Goal: Information Seeking & Learning: Compare options

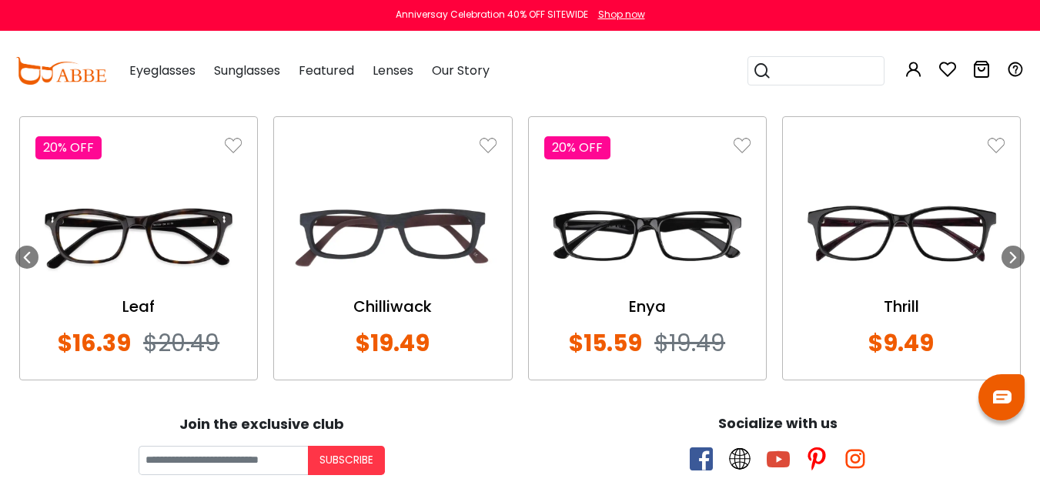
scroll to position [1332, 0]
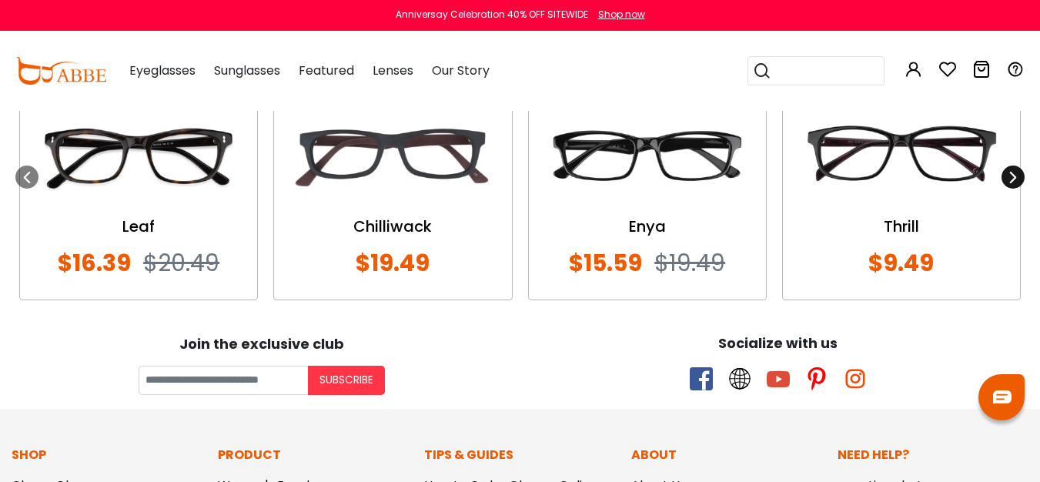
click at [1019, 173] on div at bounding box center [1012, 176] width 23 height 23
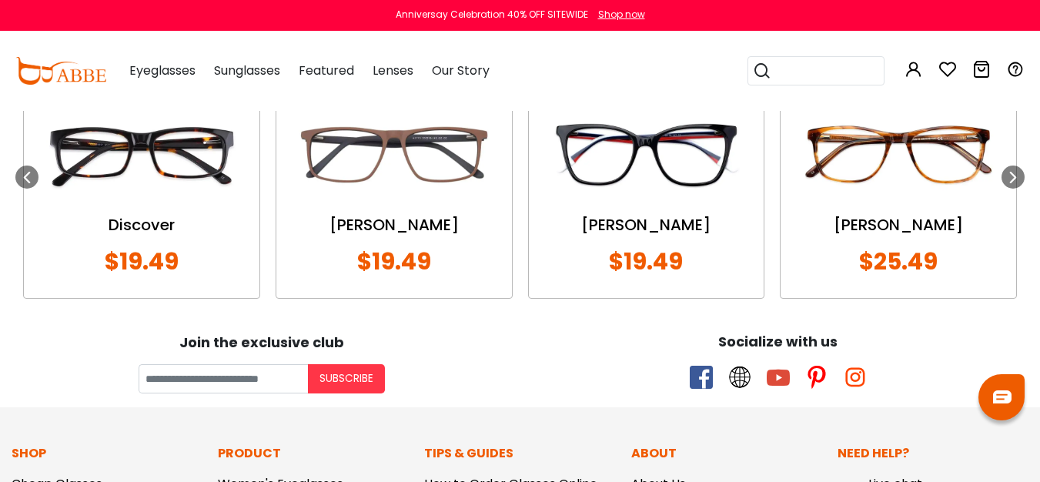
click at [827, 64] on input "search" at bounding box center [825, 71] width 108 height 28
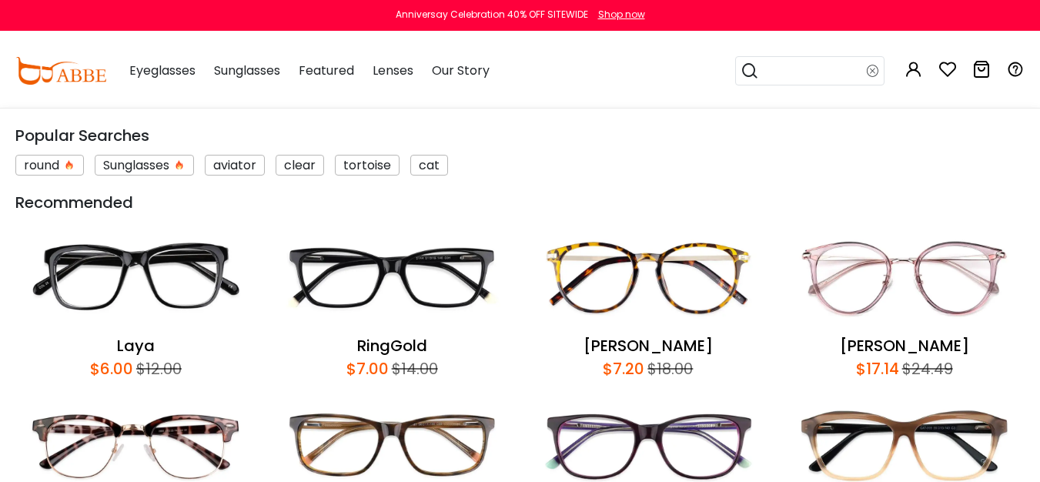
scroll to position [1536, 0]
type input "*"
type input "*****"
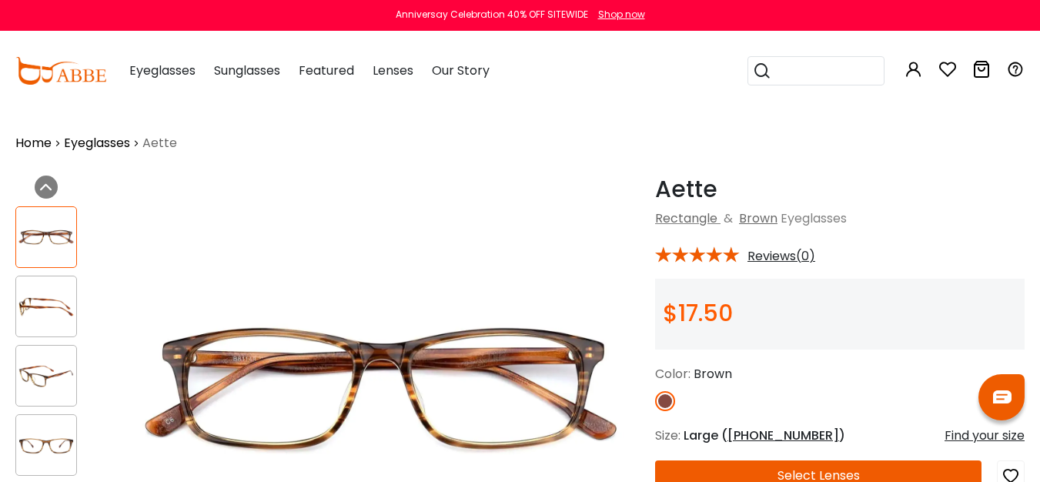
click at [798, 75] on input "search" at bounding box center [825, 71] width 108 height 28
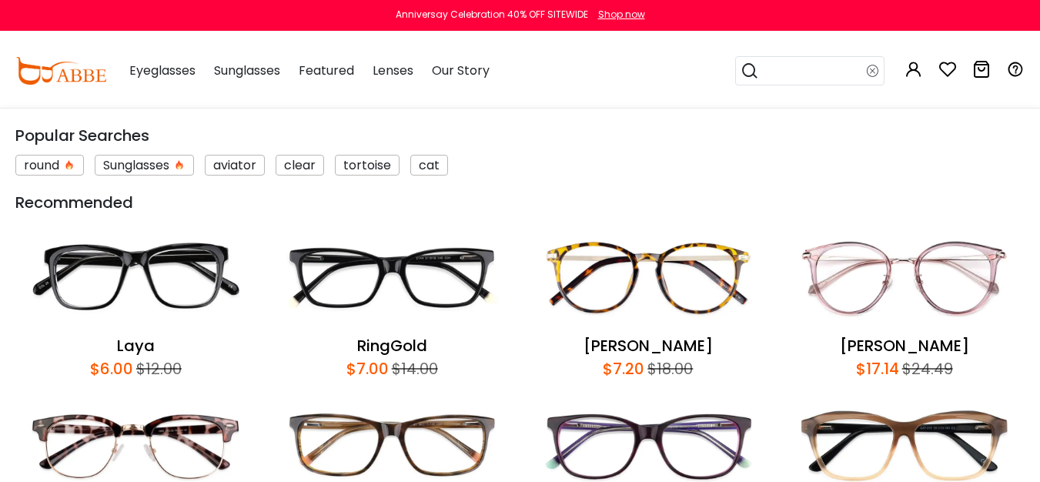
type input "*"
type input "*******"
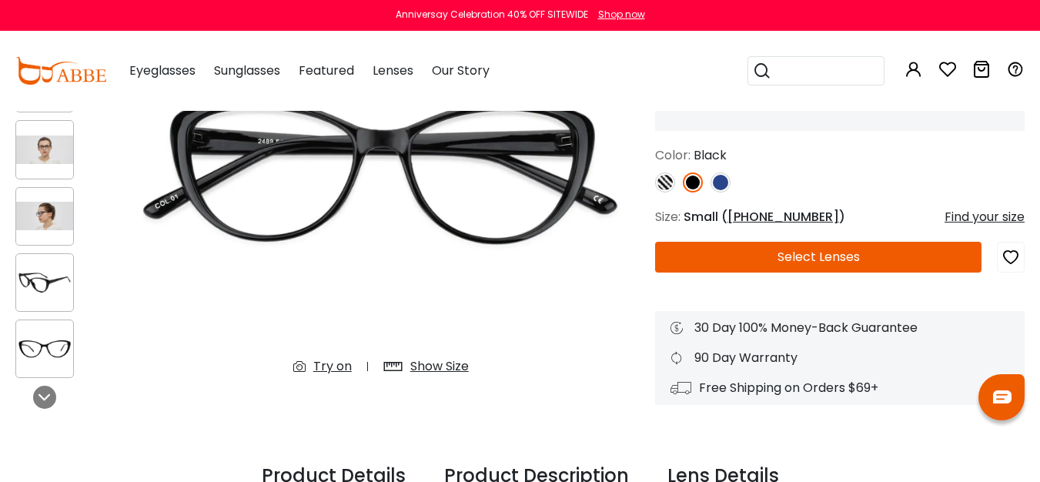
scroll to position [179, 0]
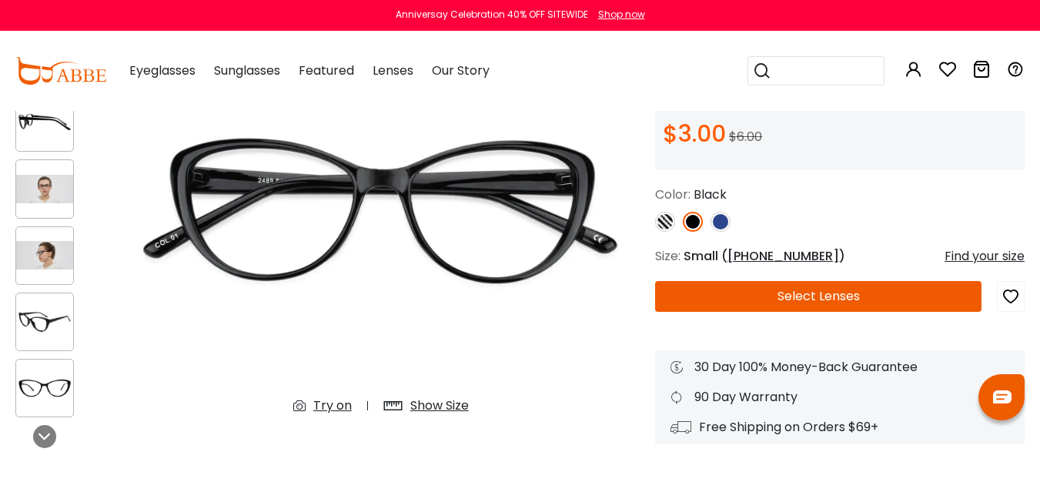
click at [26, 333] on img at bounding box center [44, 321] width 57 height 28
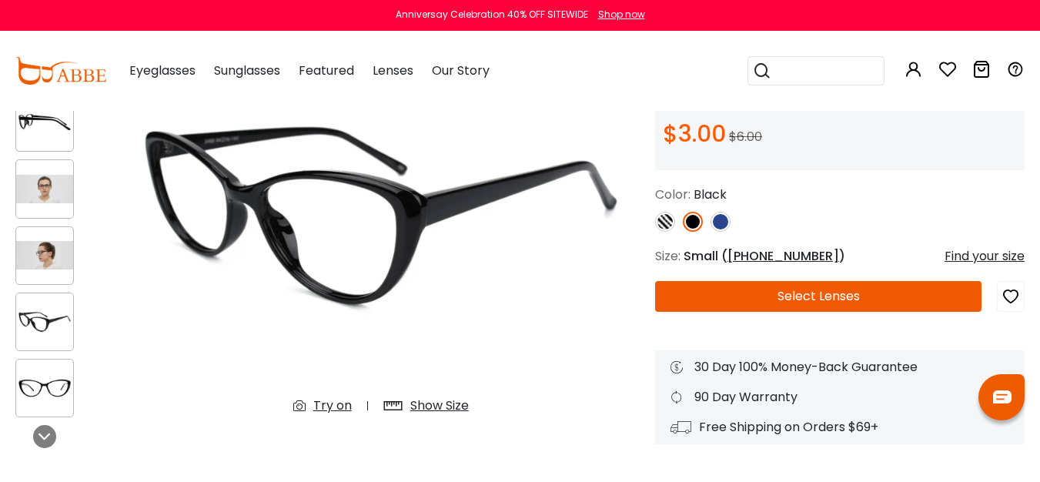
click at [52, 379] on img at bounding box center [44, 387] width 57 height 28
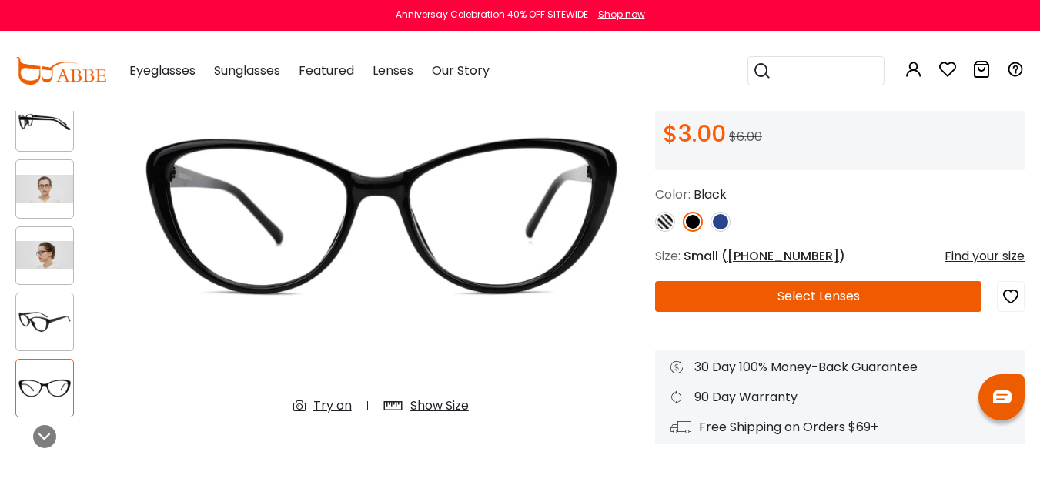
click at [444, 416] on div "Show Size" at bounding box center [426, 406] width 116 height 28
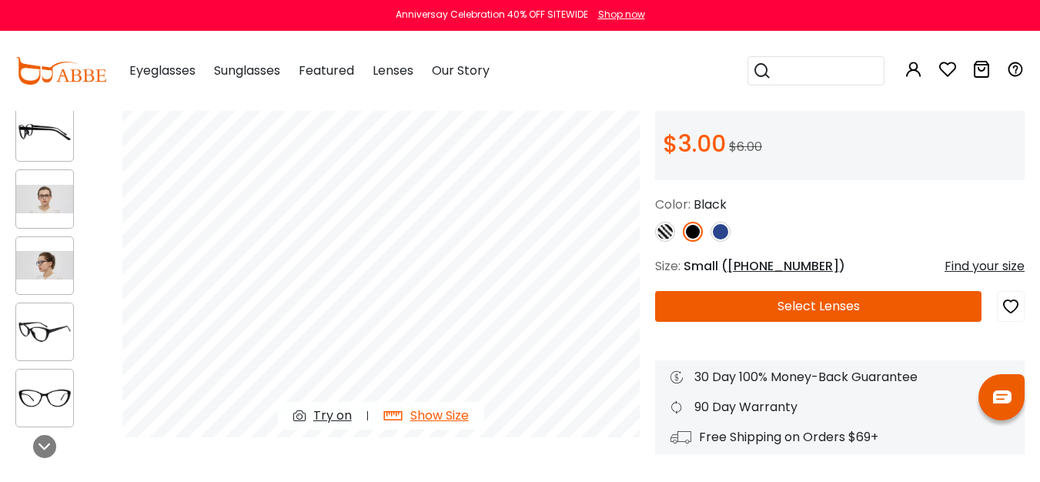
scroll to position [0, 0]
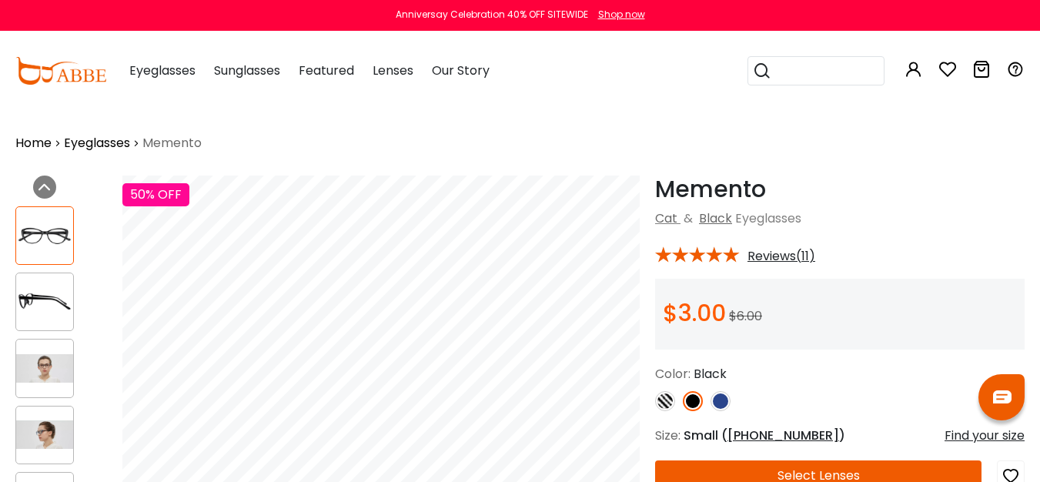
click at [718, 405] on img at bounding box center [720, 401] width 20 height 20
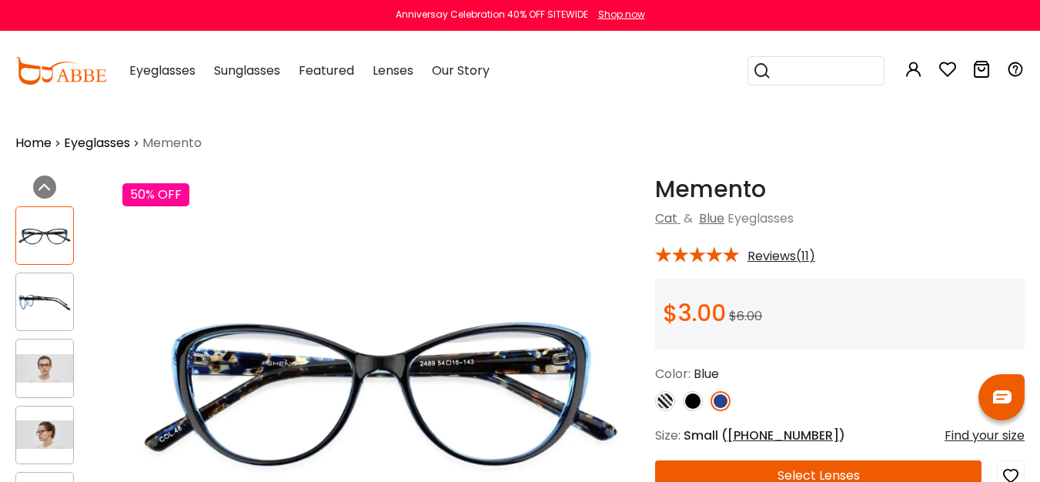
click at [667, 404] on img at bounding box center [665, 401] width 20 height 20
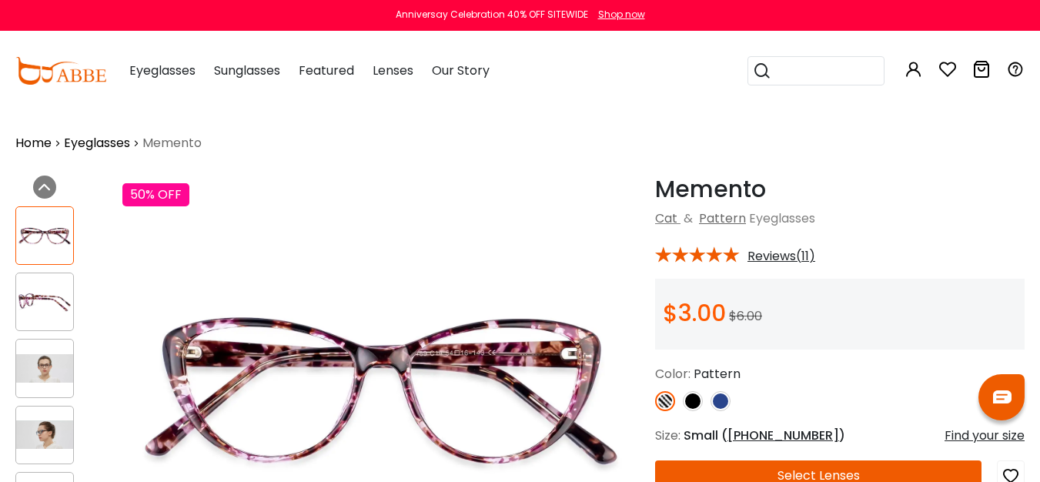
click at [695, 406] on img at bounding box center [693, 401] width 20 height 20
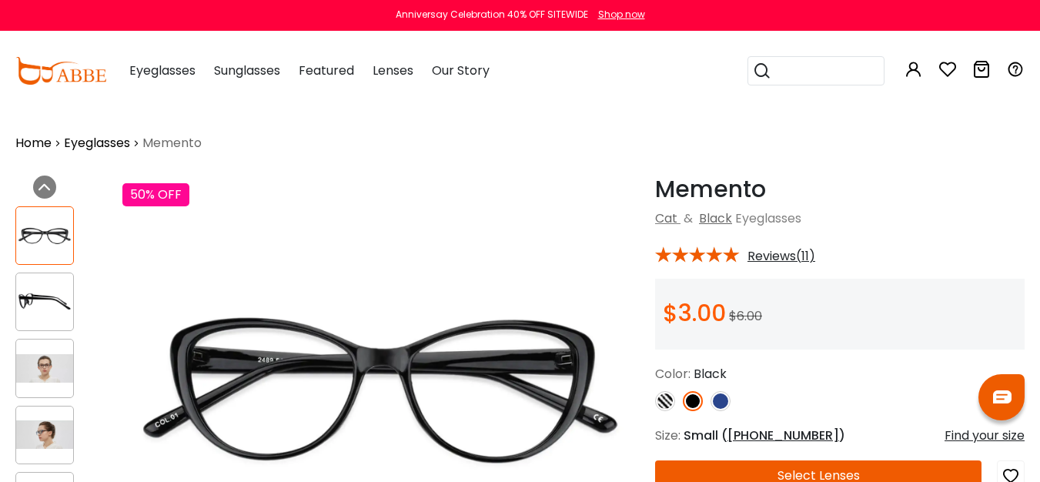
click at [724, 406] on img at bounding box center [720, 401] width 20 height 20
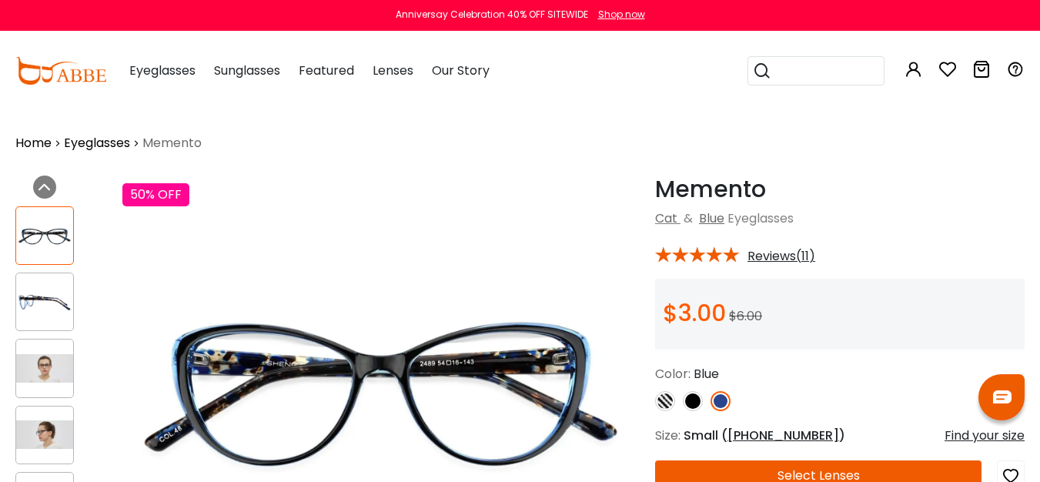
click at [672, 403] on img at bounding box center [665, 401] width 20 height 20
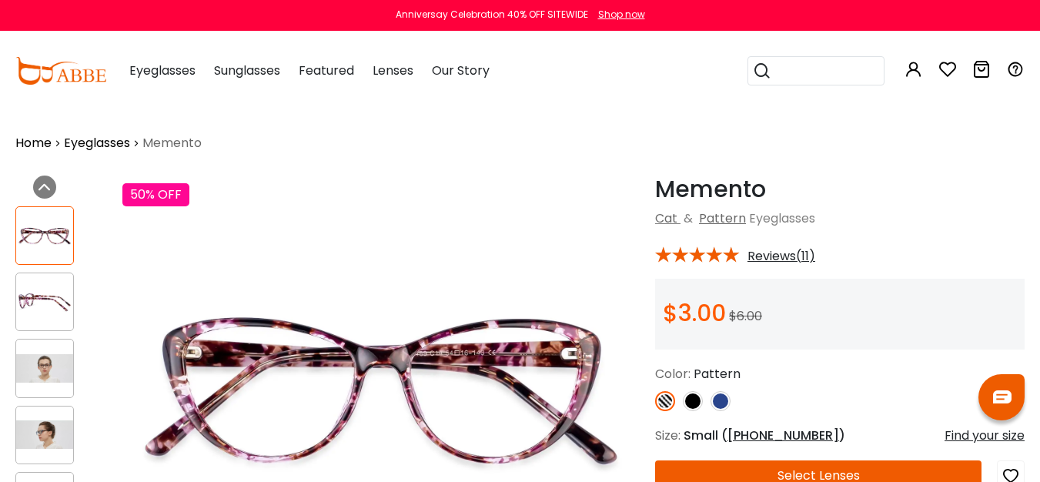
click at [694, 406] on img at bounding box center [693, 401] width 20 height 20
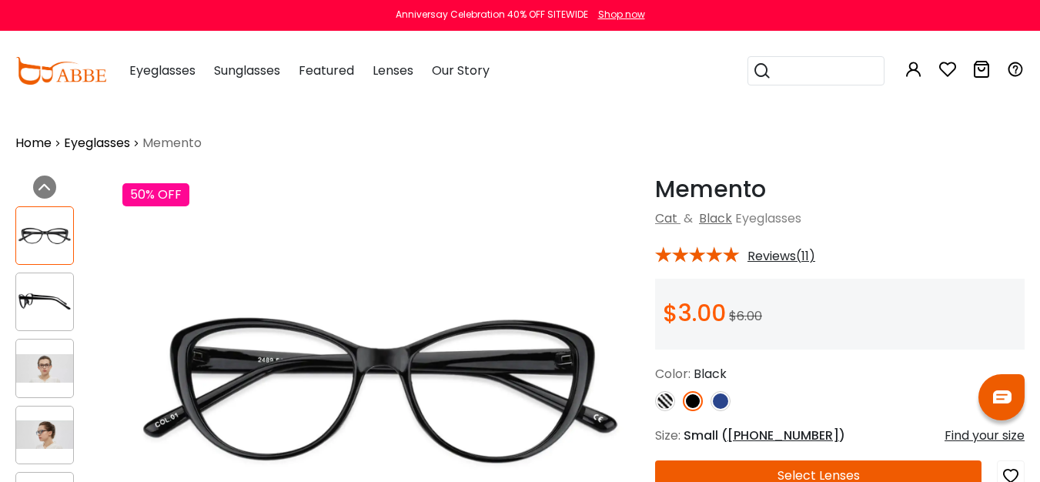
click at [712, 406] on img at bounding box center [720, 401] width 20 height 20
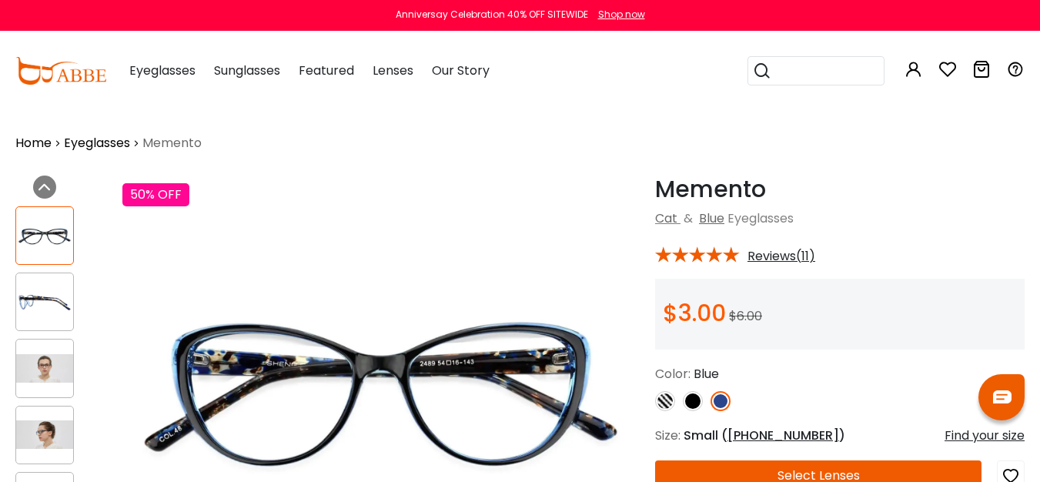
click at [670, 404] on img at bounding box center [665, 401] width 20 height 20
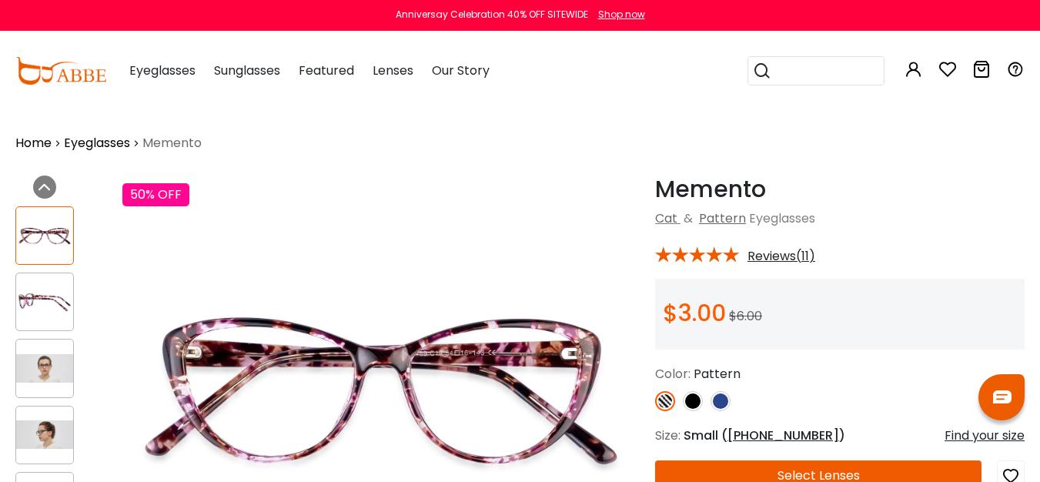
click at [693, 406] on img at bounding box center [693, 401] width 20 height 20
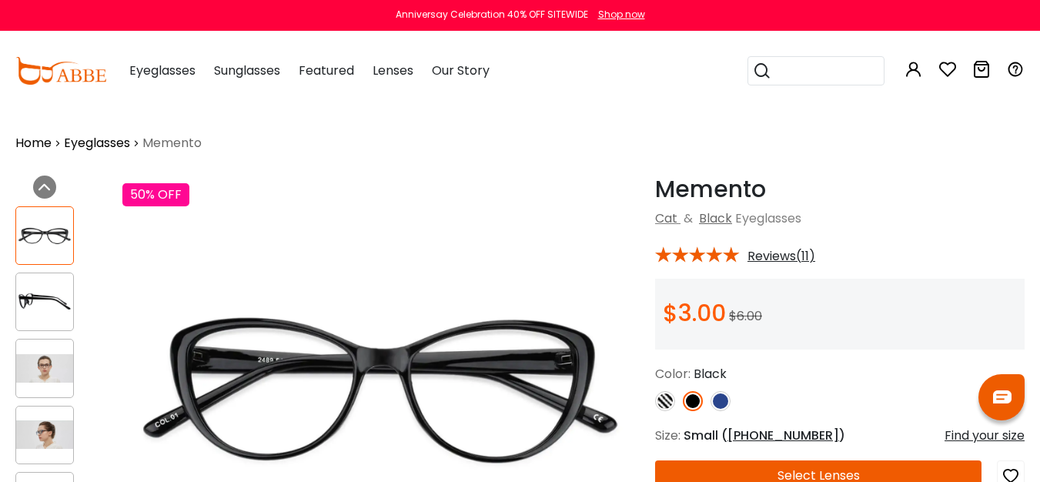
click at [713, 406] on img at bounding box center [720, 401] width 20 height 20
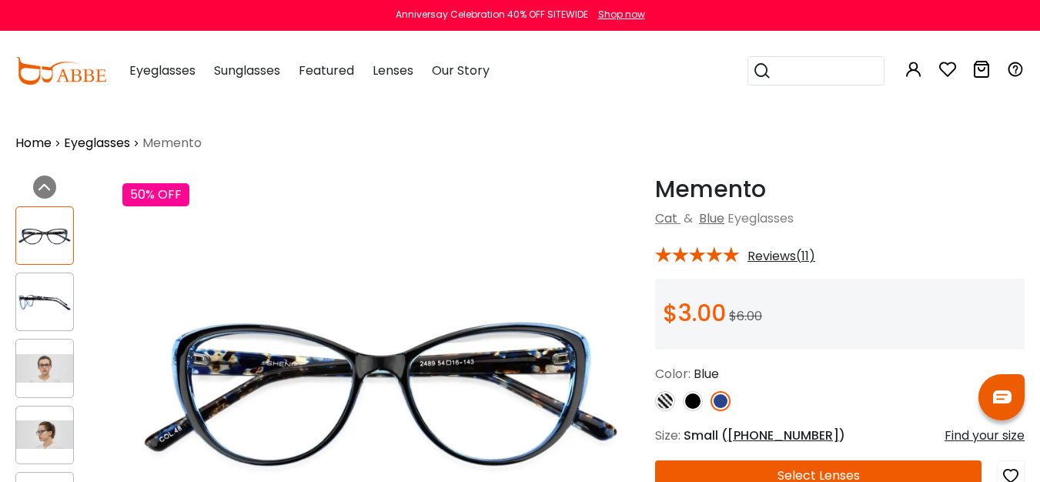
click at [688, 404] on img at bounding box center [693, 401] width 20 height 20
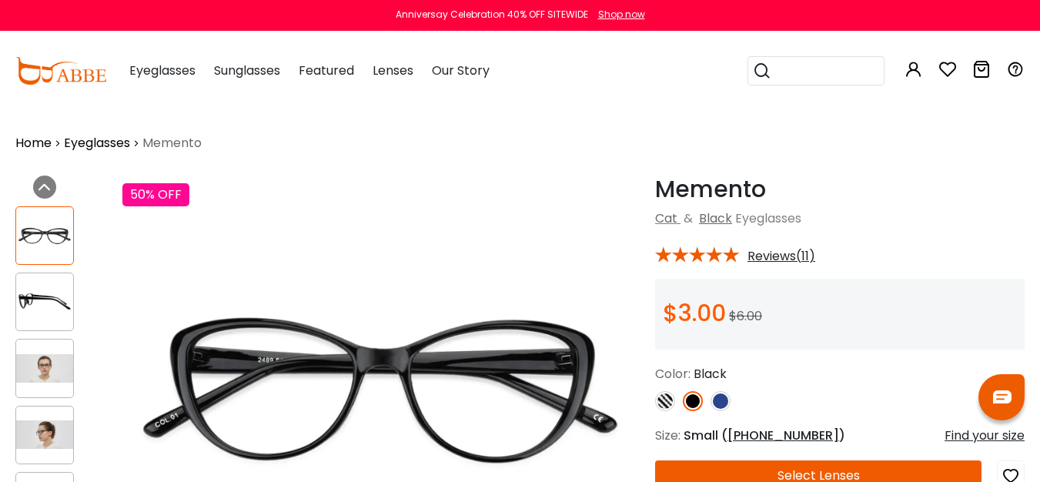
click at [656, 401] on img at bounding box center [665, 401] width 20 height 20
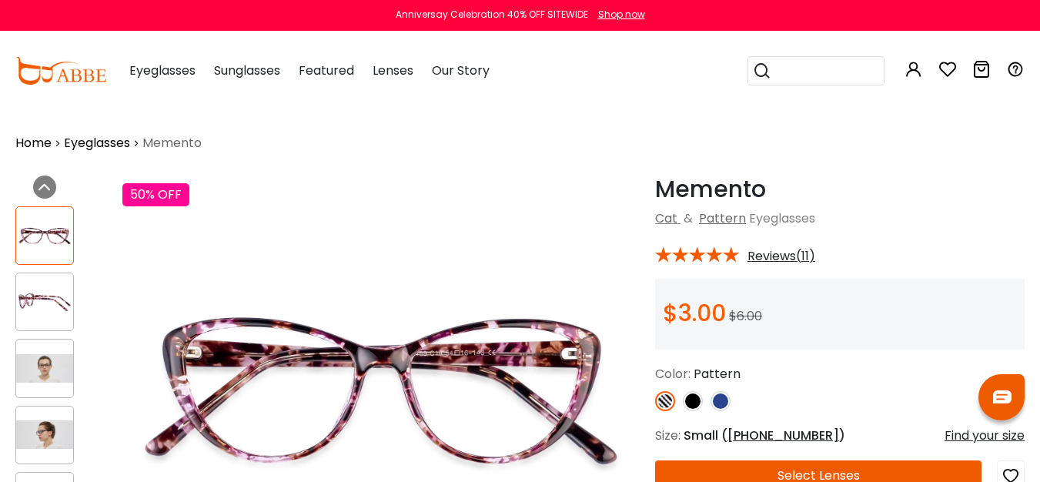
click at [695, 404] on img at bounding box center [693, 401] width 20 height 20
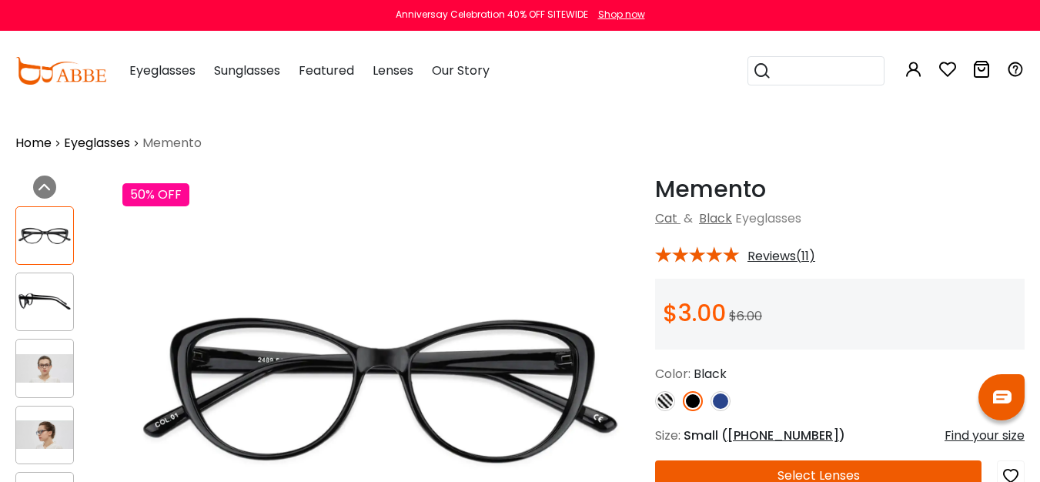
click at [725, 404] on img at bounding box center [720, 401] width 20 height 20
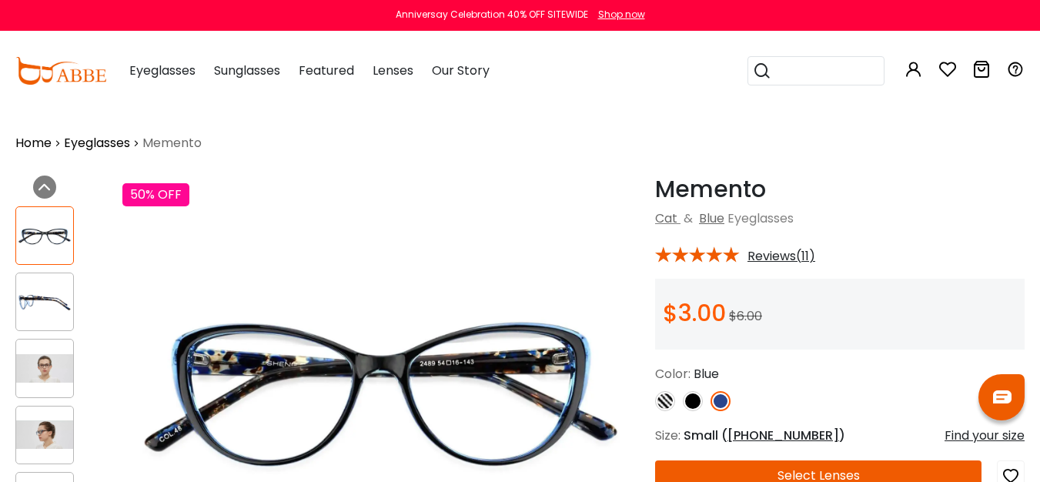
click at [681, 406] on div at bounding box center [839, 401] width 369 height 20
click at [674, 406] on img at bounding box center [665, 401] width 20 height 20
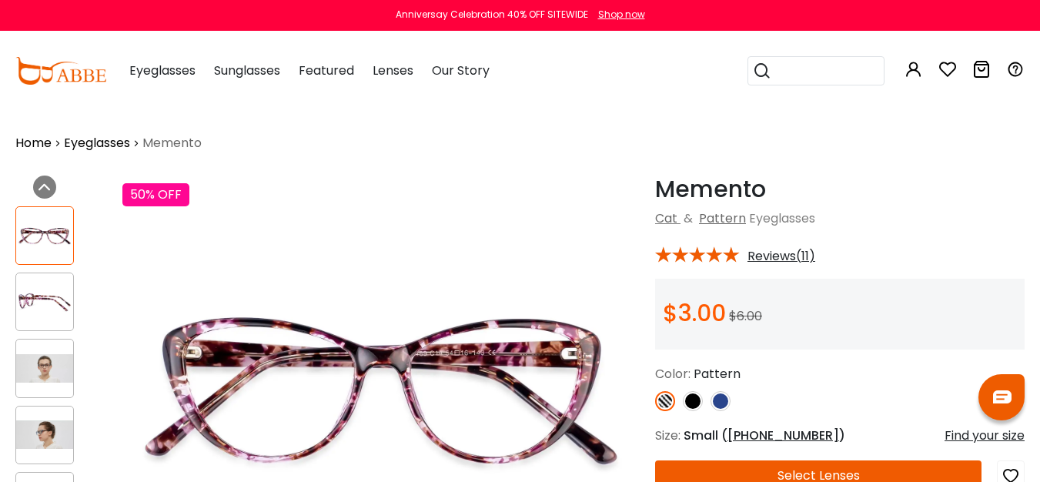
click at [690, 406] on img at bounding box center [693, 401] width 20 height 20
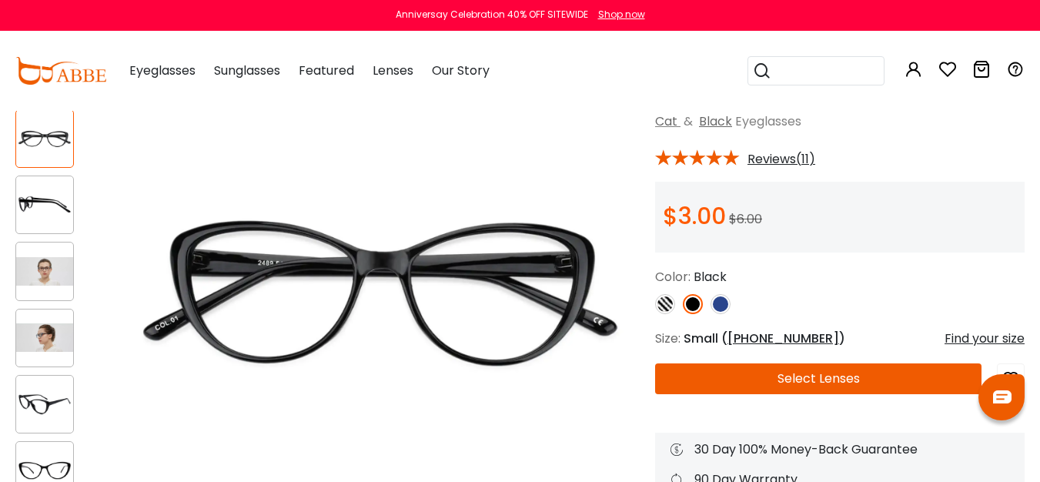
scroll to position [96, 0]
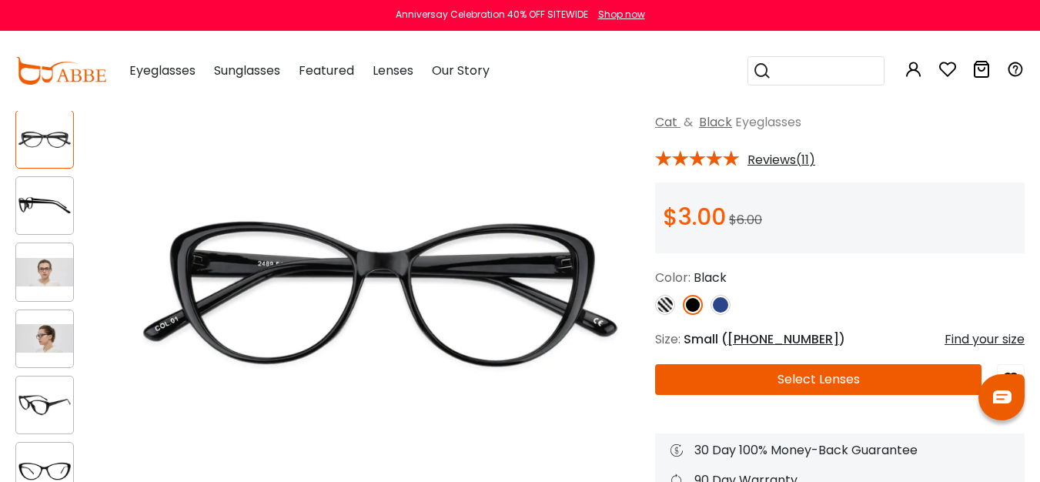
click at [741, 336] on span "54-16-143" at bounding box center [783, 339] width 112 height 18
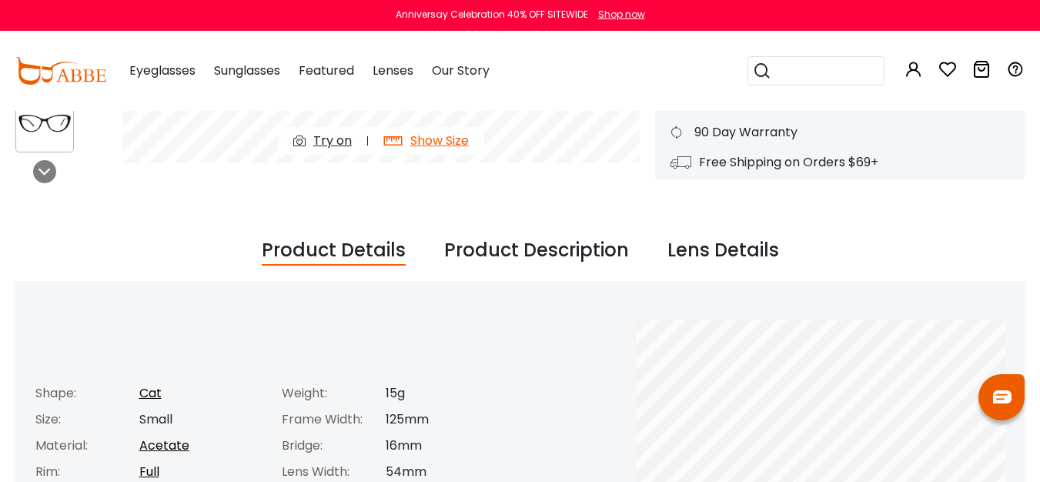
scroll to position [0, 0]
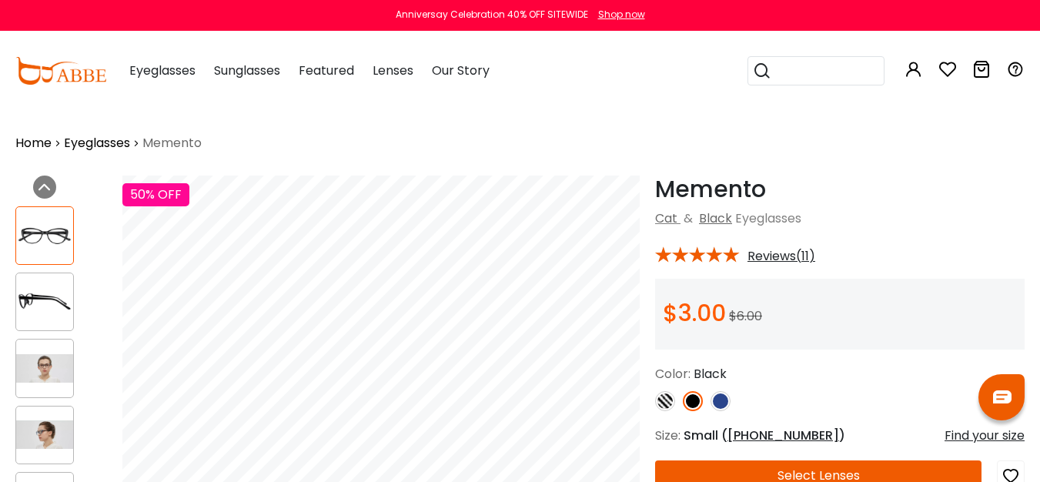
click at [59, 298] on img at bounding box center [44, 302] width 57 height 28
click at [54, 246] on img at bounding box center [44, 236] width 57 height 28
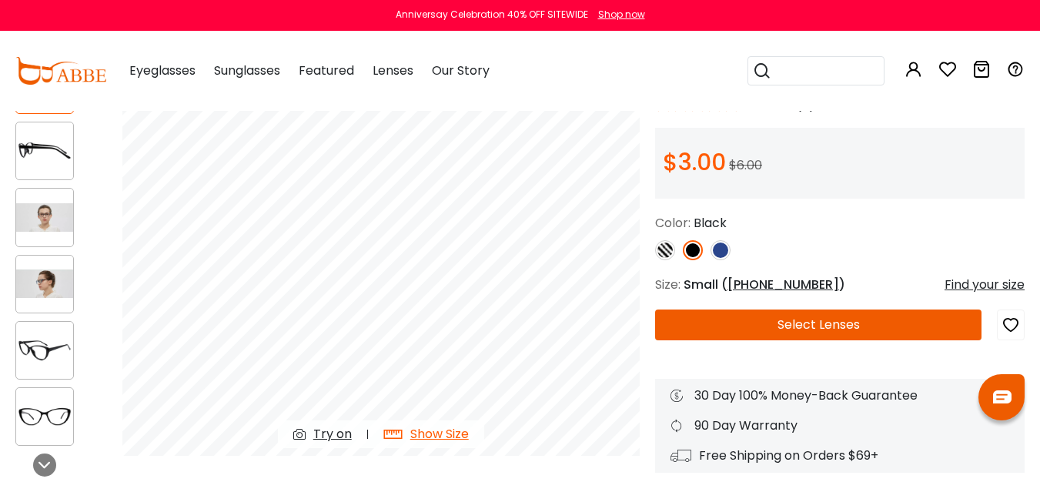
scroll to position [162, 0]
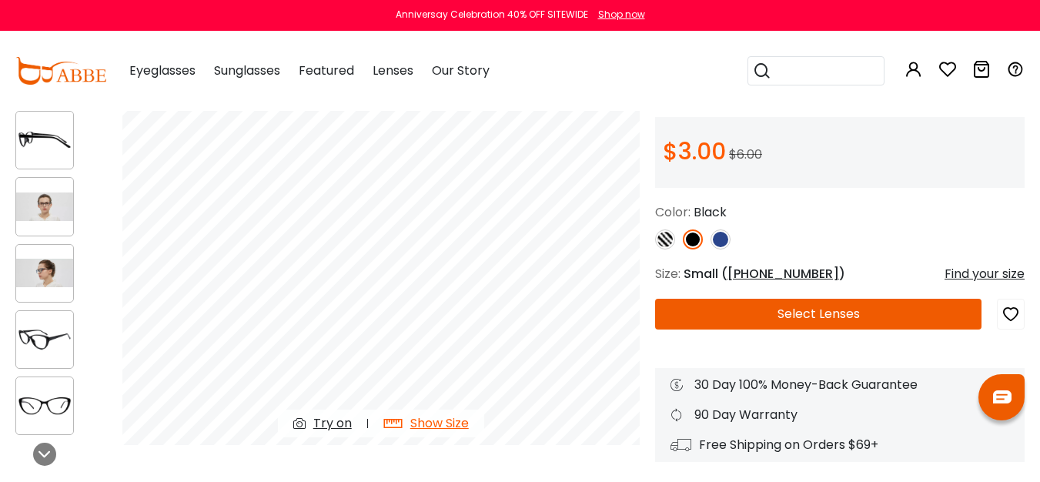
click at [46, 409] on img at bounding box center [44, 405] width 57 height 28
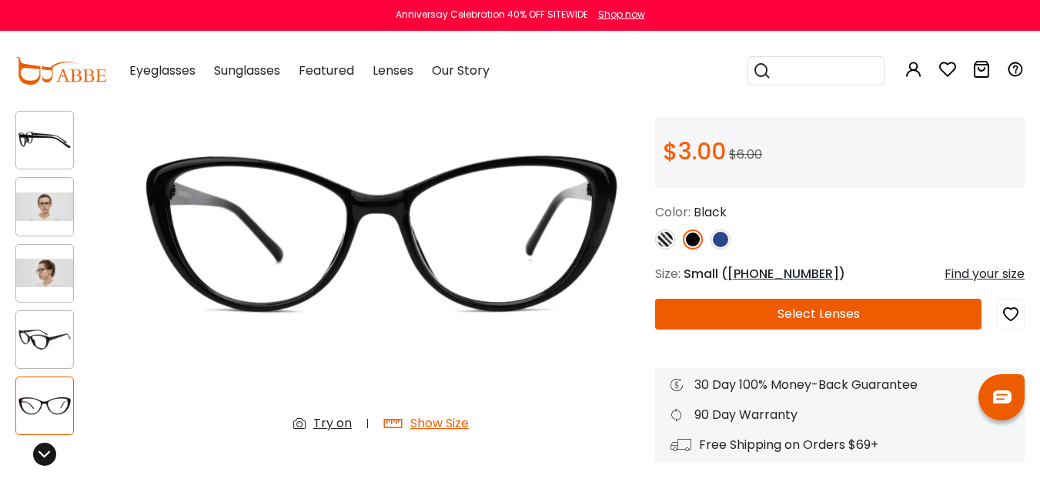
click at [49, 455] on icon at bounding box center [44, 454] width 12 height 12
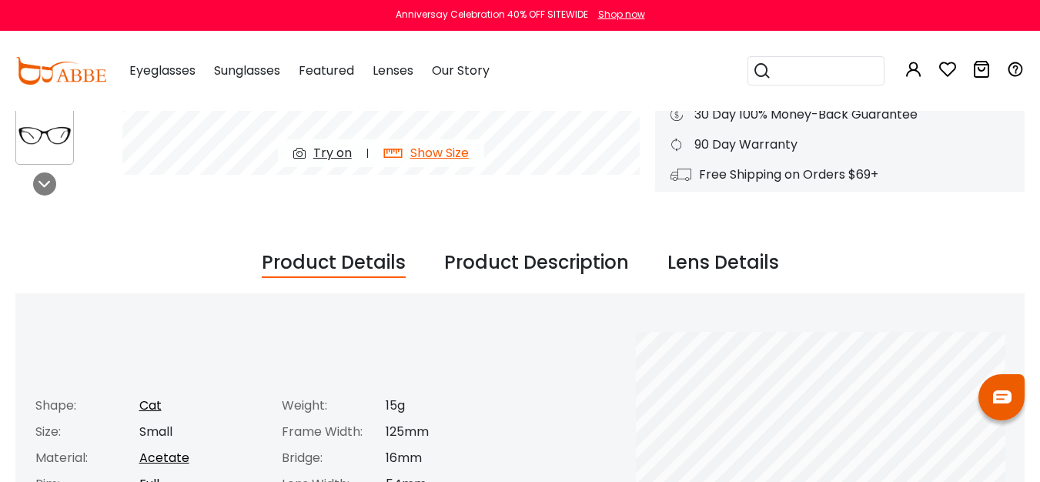
scroll to position [0, 0]
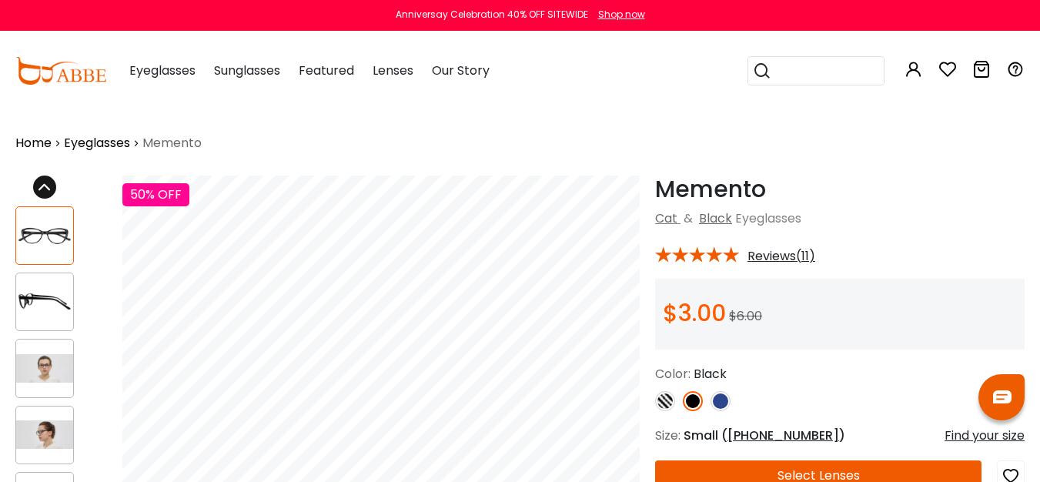
click at [34, 189] on div at bounding box center [44, 187] width 23 height 23
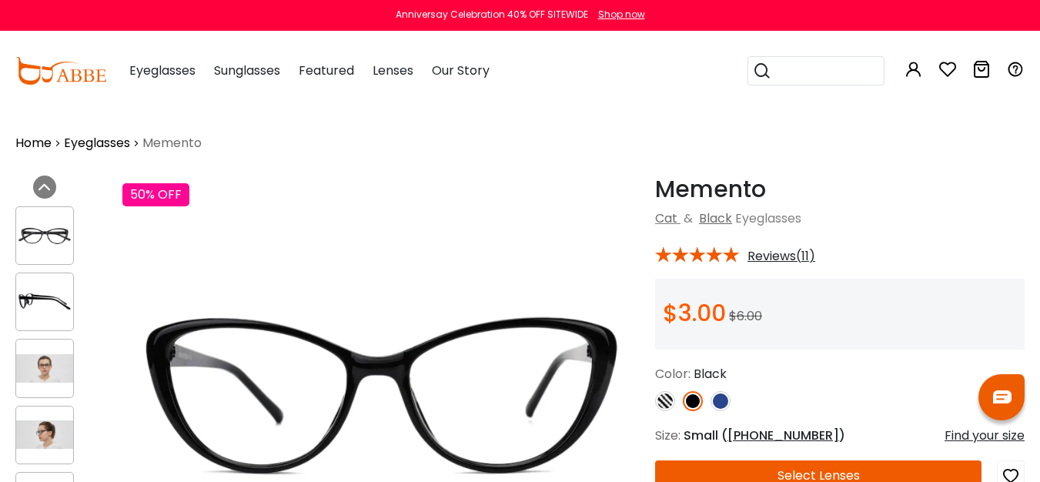
click at [52, 230] on img at bounding box center [44, 236] width 57 height 28
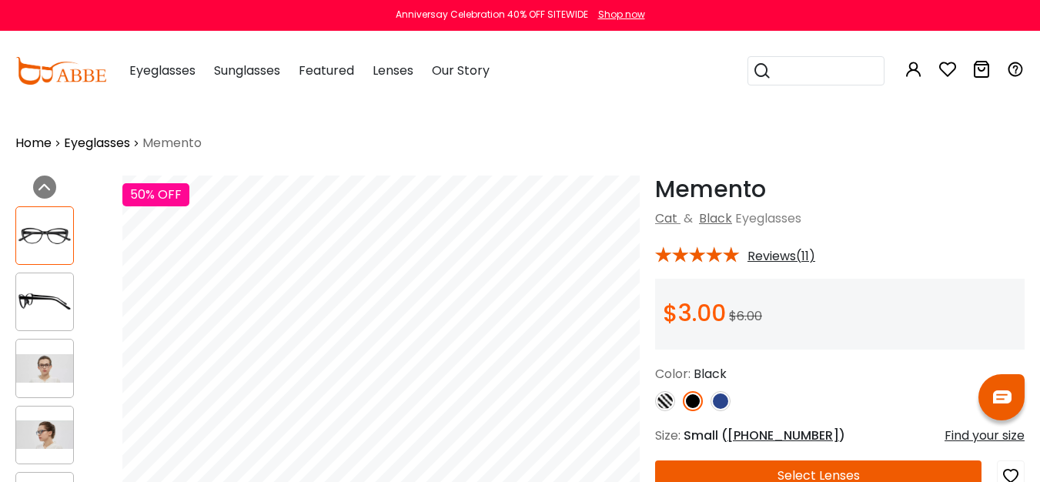
click at [52, 324] on div at bounding box center [44, 301] width 59 height 59
click at [56, 376] on img at bounding box center [44, 368] width 57 height 28
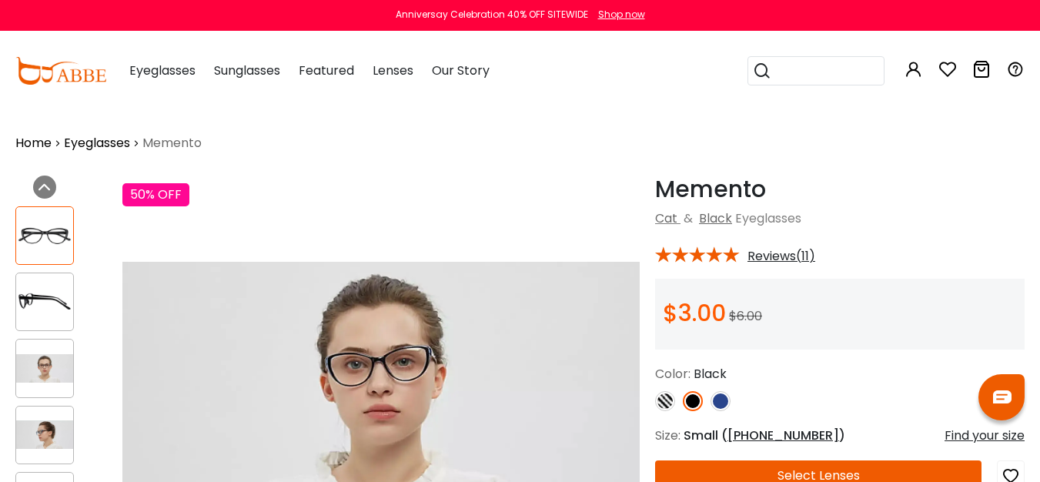
click at [54, 440] on img at bounding box center [44, 434] width 57 height 28
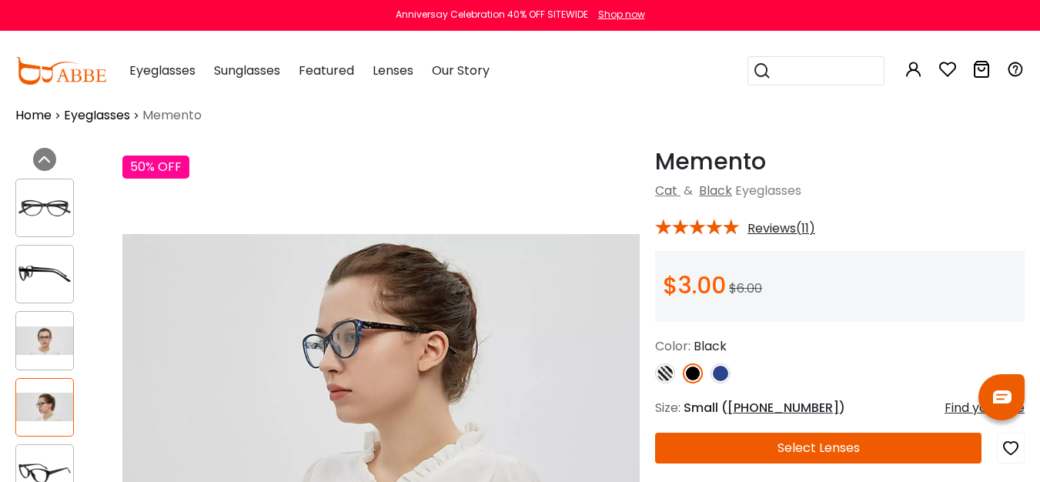
scroll to position [30, 0]
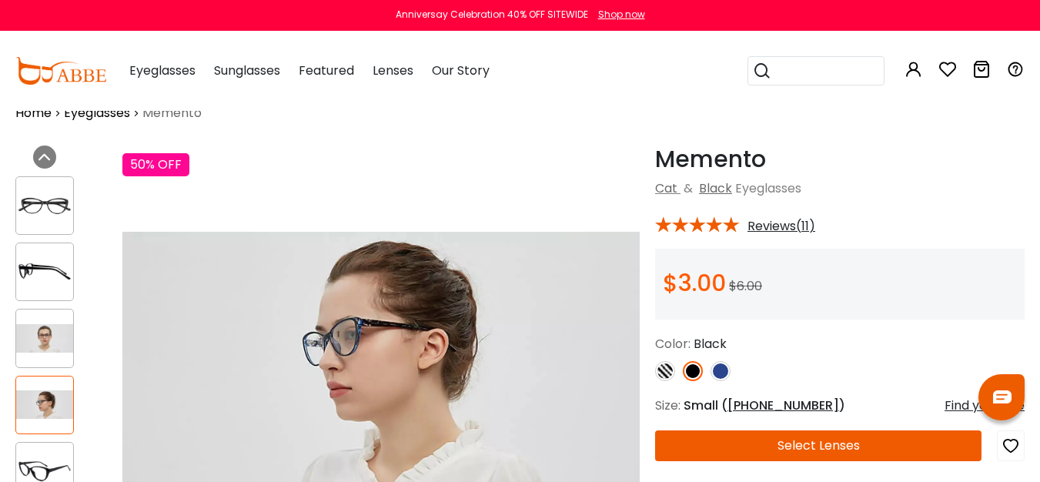
click at [48, 473] on img at bounding box center [44, 470] width 57 height 28
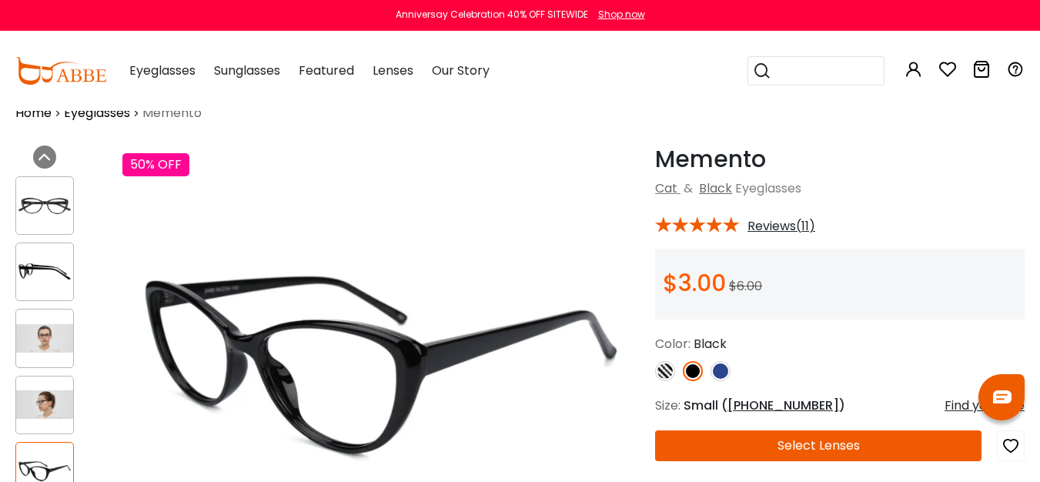
click at [48, 317] on div at bounding box center [44, 338] width 59 height 59
click at [51, 355] on div at bounding box center [44, 338] width 59 height 59
click at [53, 406] on img at bounding box center [44, 404] width 57 height 28
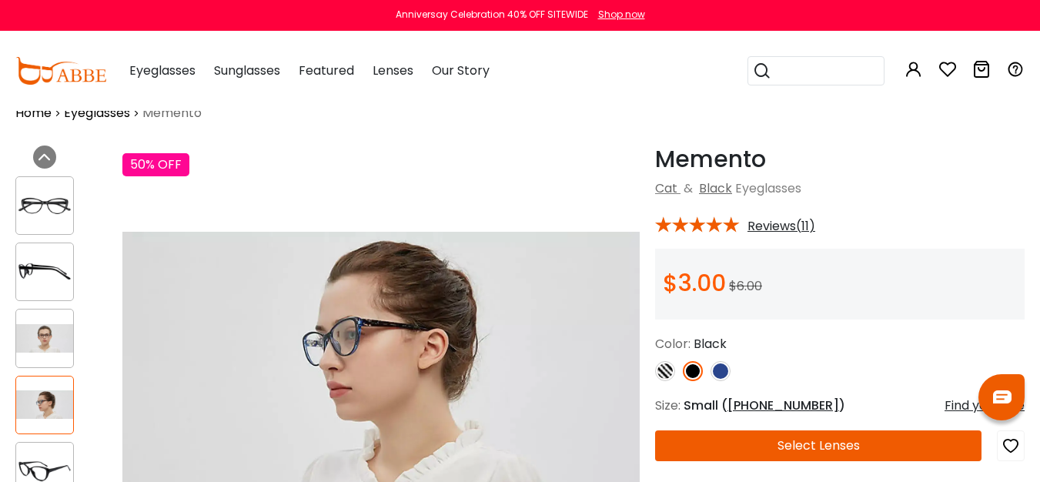
click at [53, 347] on img at bounding box center [44, 338] width 57 height 28
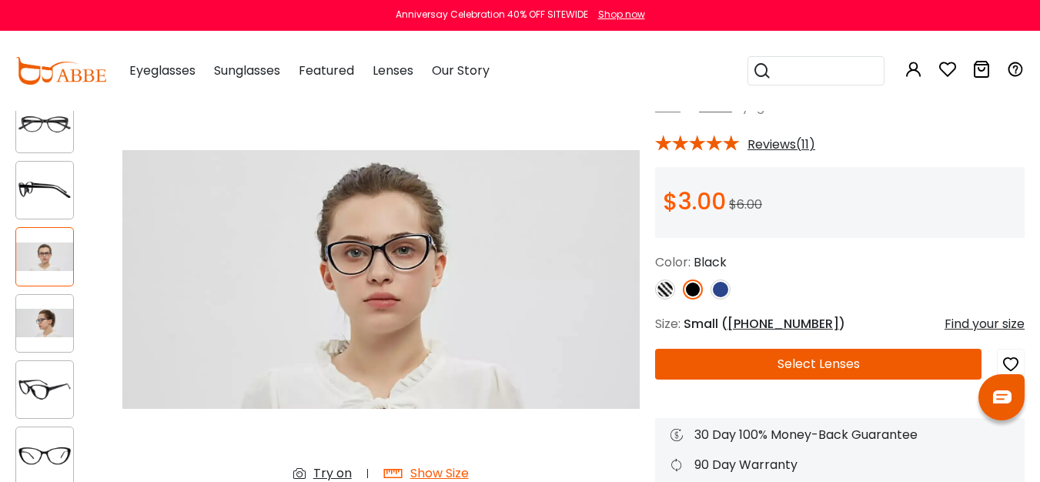
scroll to position [120, 0]
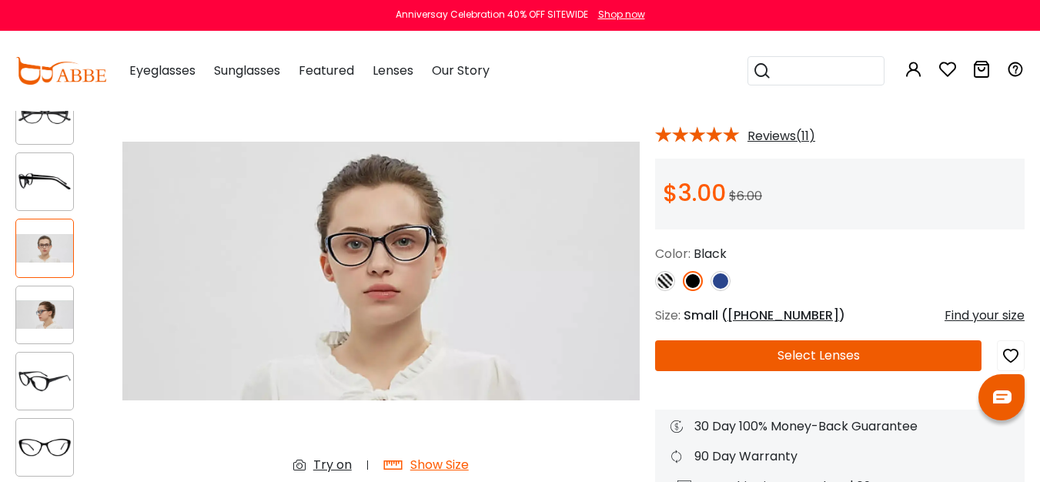
click at [668, 281] on img at bounding box center [665, 281] width 20 height 20
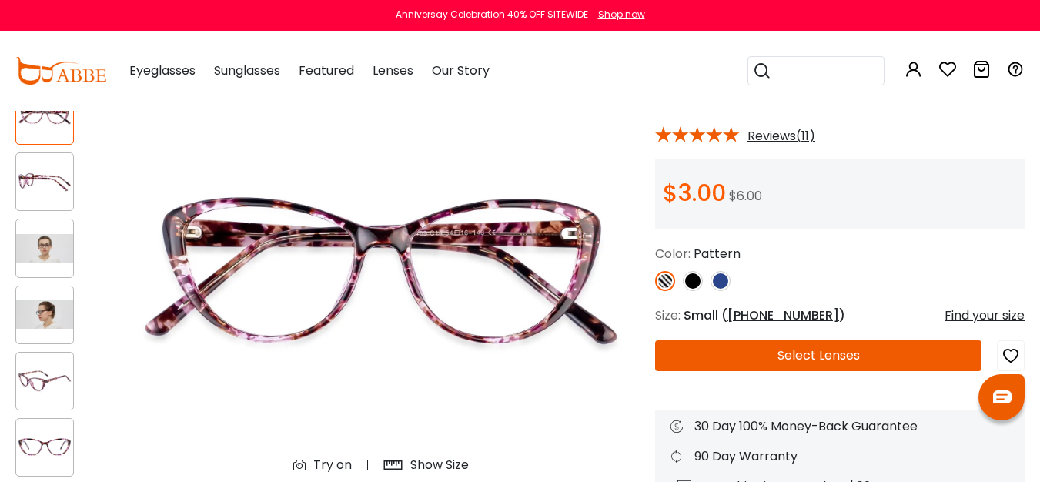
click at [716, 279] on img at bounding box center [720, 281] width 20 height 20
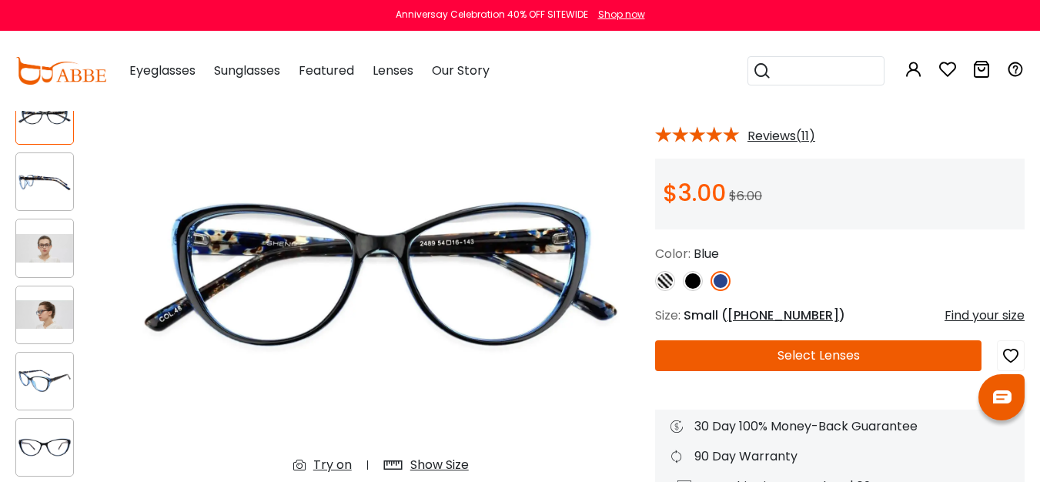
click at [688, 282] on img at bounding box center [693, 281] width 20 height 20
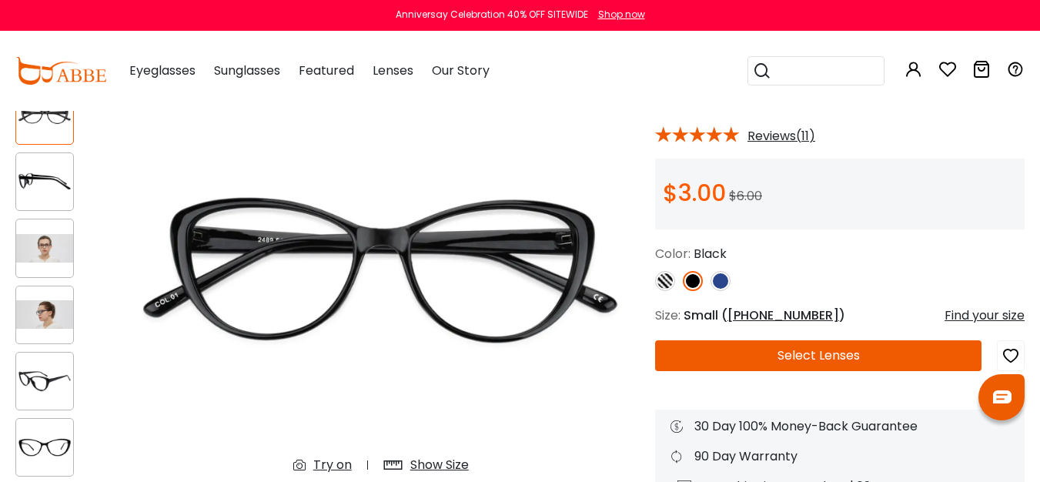
click at [665, 281] on img at bounding box center [665, 281] width 20 height 20
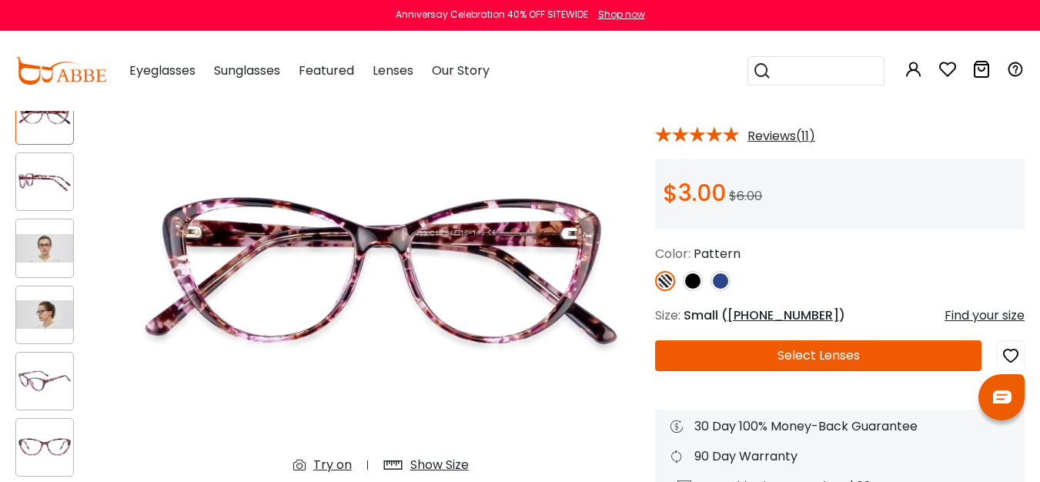
click at [704, 279] on div at bounding box center [839, 281] width 369 height 20
click at [702, 279] on div at bounding box center [839, 281] width 369 height 20
click at [695, 281] on img at bounding box center [693, 281] width 20 height 20
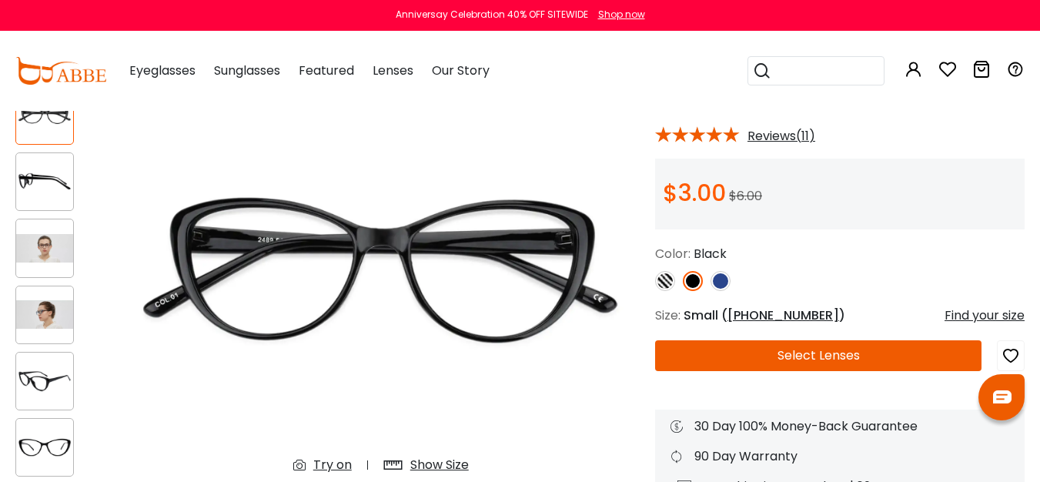
click at [721, 279] on img at bounding box center [720, 281] width 20 height 20
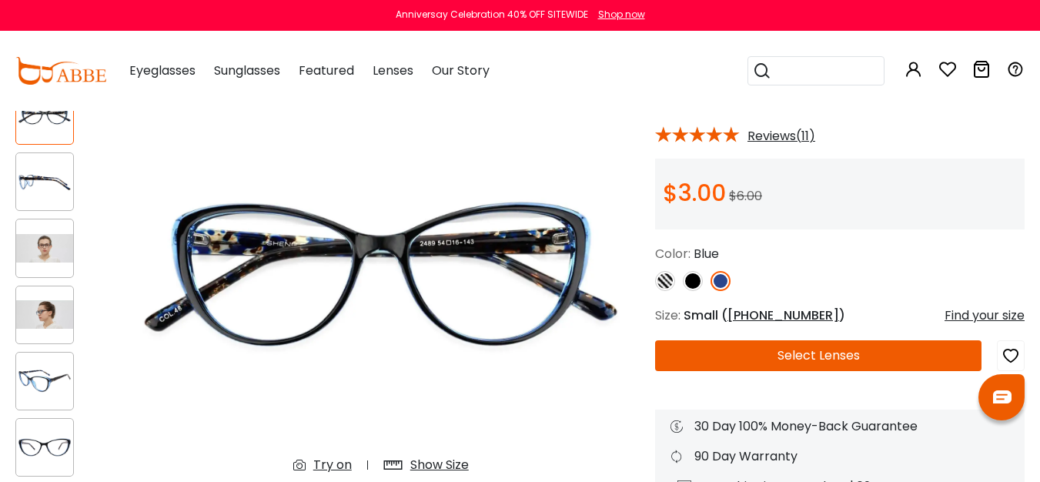
click at [45, 388] on img at bounding box center [44, 380] width 57 height 28
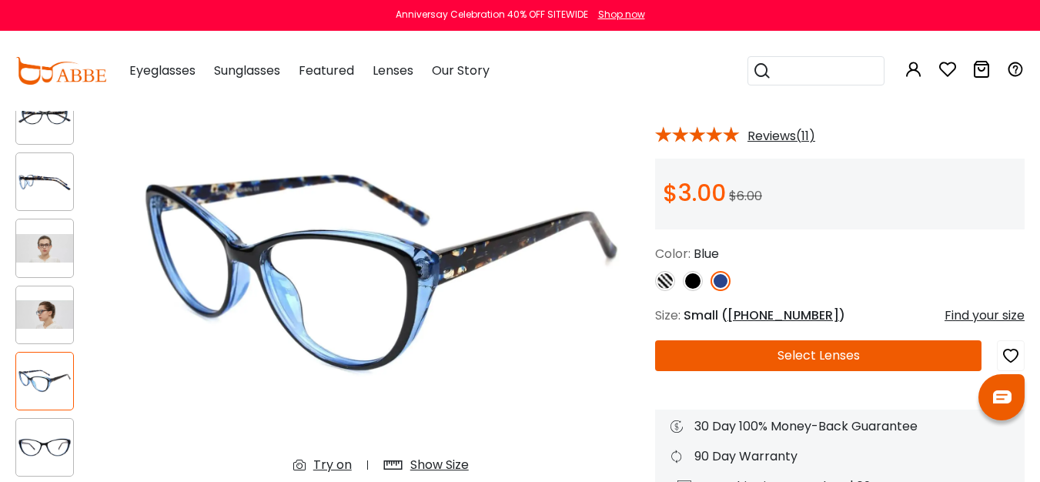
click at [668, 285] on img at bounding box center [665, 281] width 20 height 20
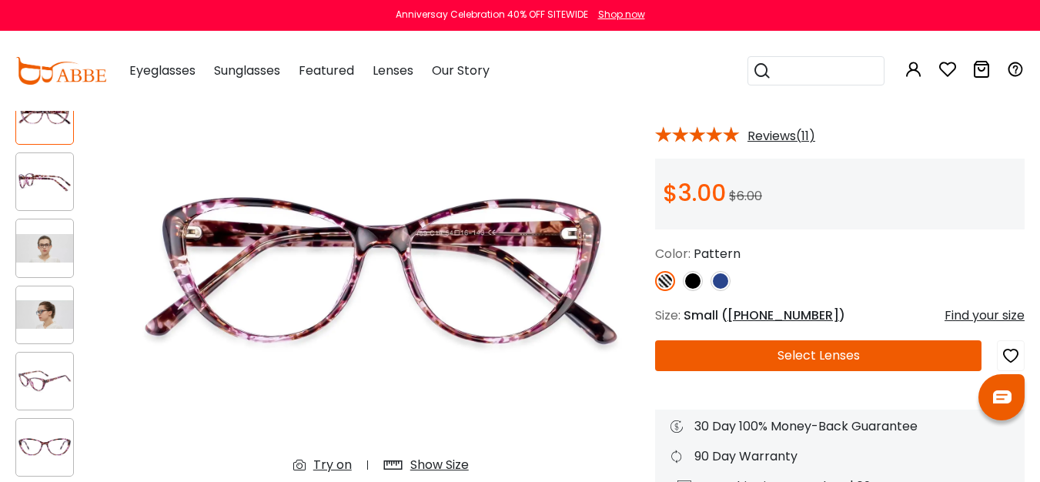
click at [44, 182] on img at bounding box center [44, 182] width 57 height 28
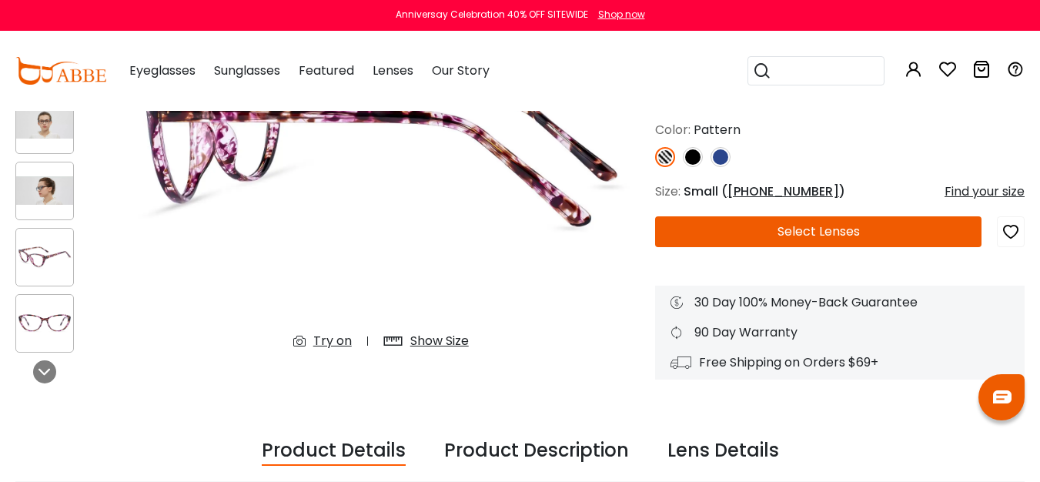
scroll to position [246, 0]
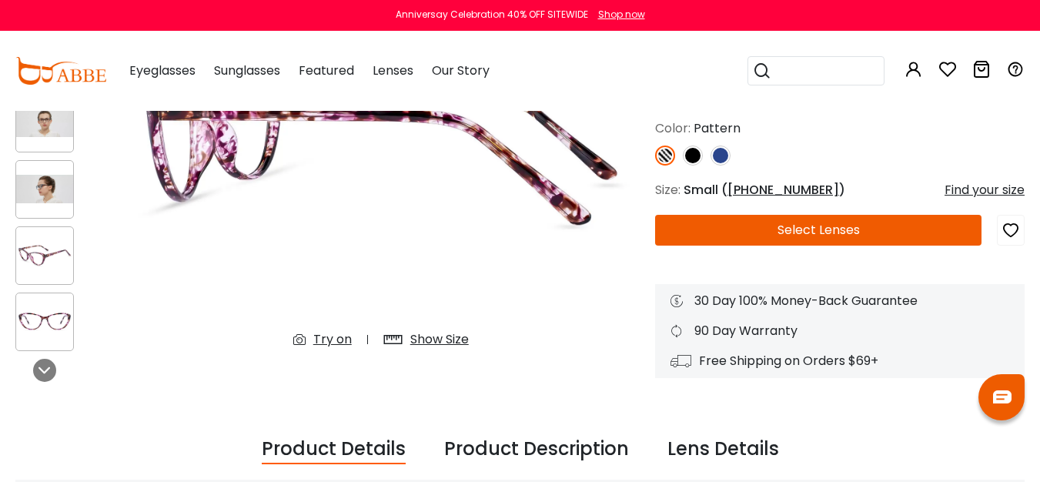
click at [43, 303] on div at bounding box center [44, 322] width 59 height 59
click at [46, 345] on div at bounding box center [44, 322] width 59 height 59
click at [47, 375] on icon at bounding box center [44, 370] width 12 height 12
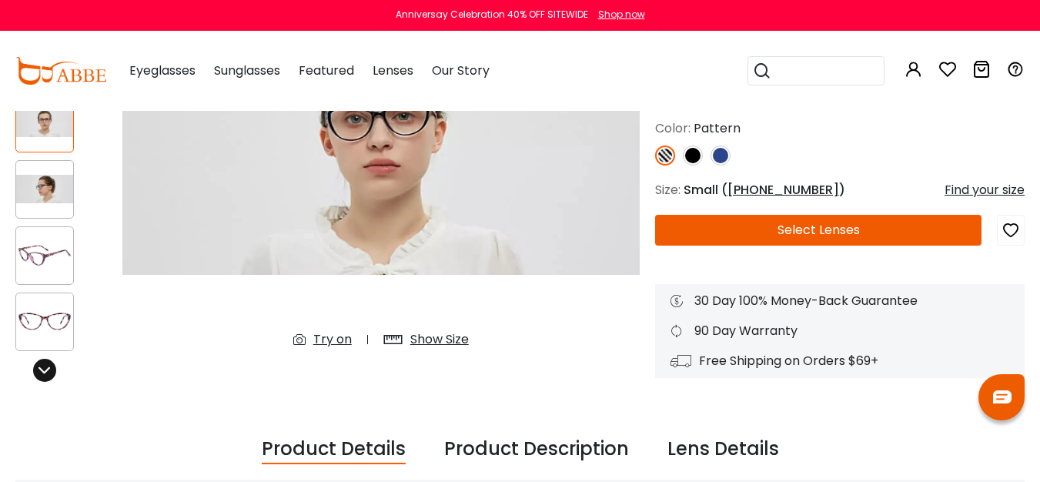
click at [47, 375] on icon at bounding box center [44, 370] width 12 height 12
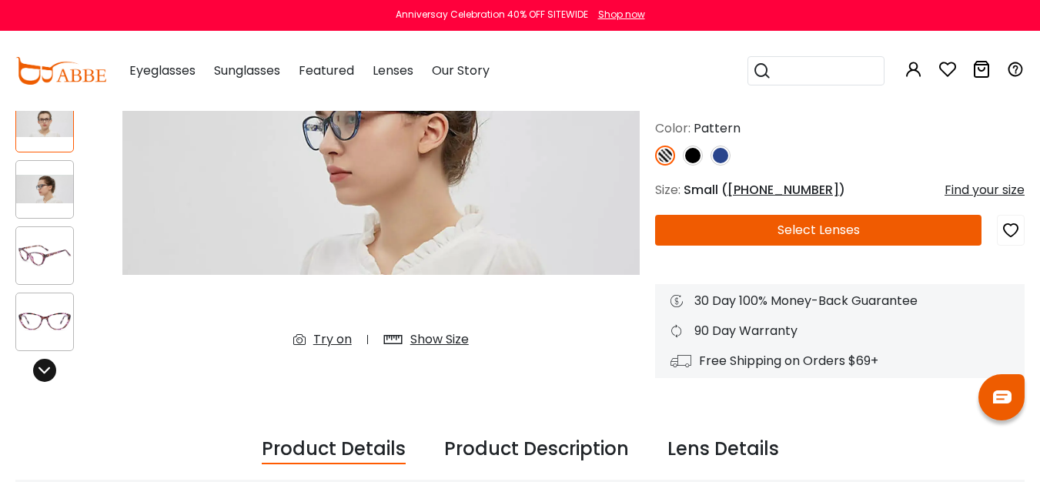
click at [47, 375] on icon at bounding box center [44, 370] width 12 height 12
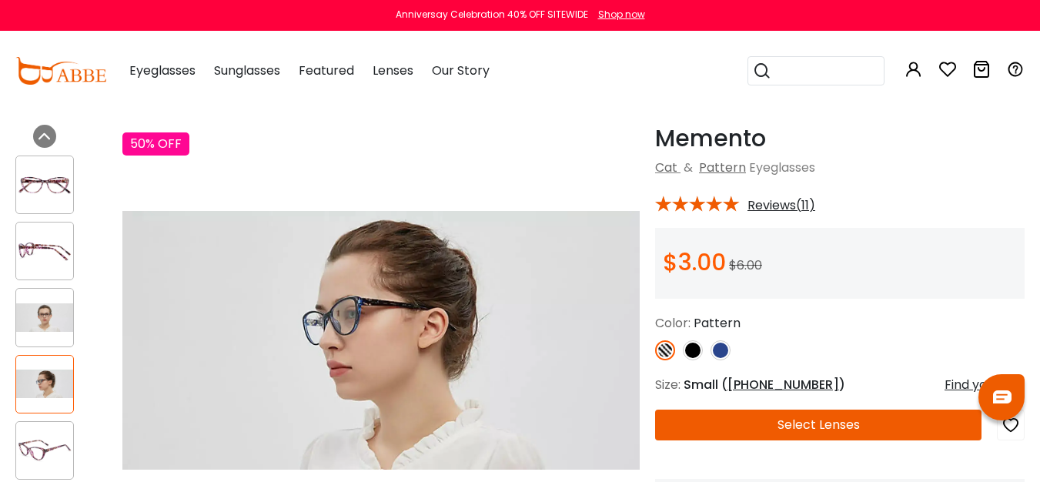
scroll to position [0, 0]
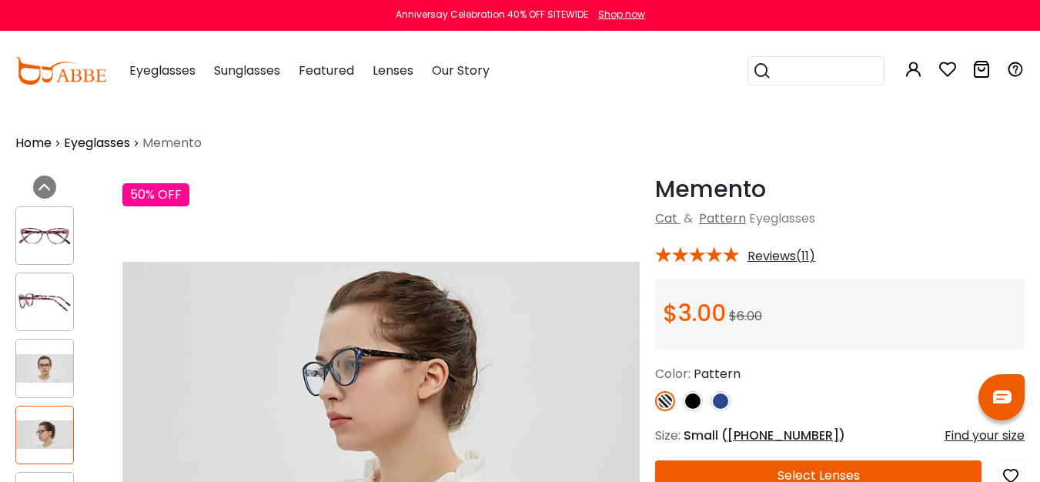
click at [806, 68] on input "search" at bounding box center [825, 71] width 108 height 28
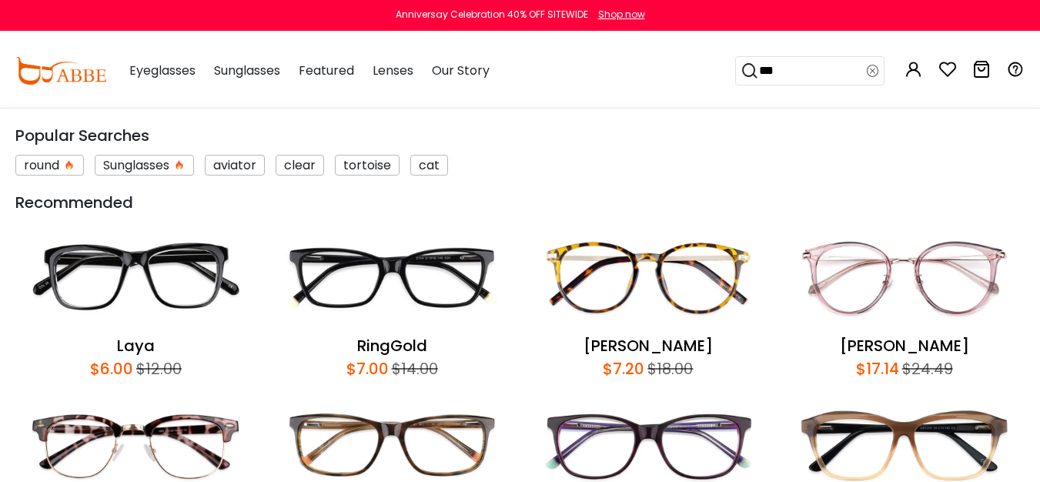
type input "****"
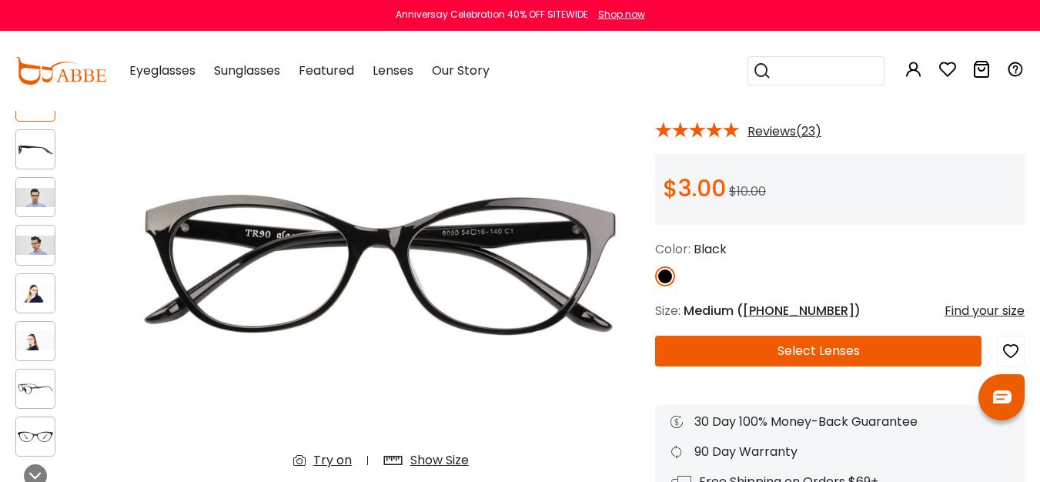
scroll to position [125, 0]
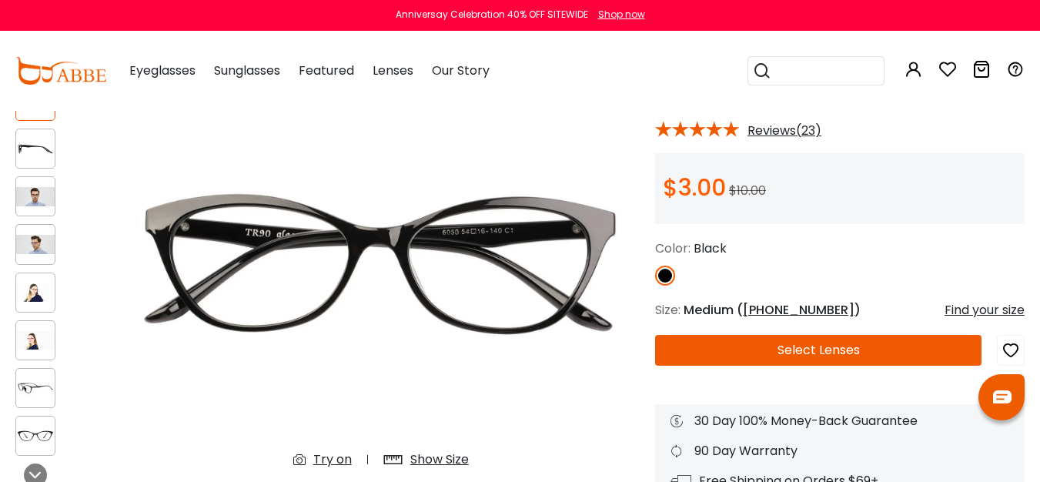
click at [42, 195] on img at bounding box center [35, 196] width 38 height 19
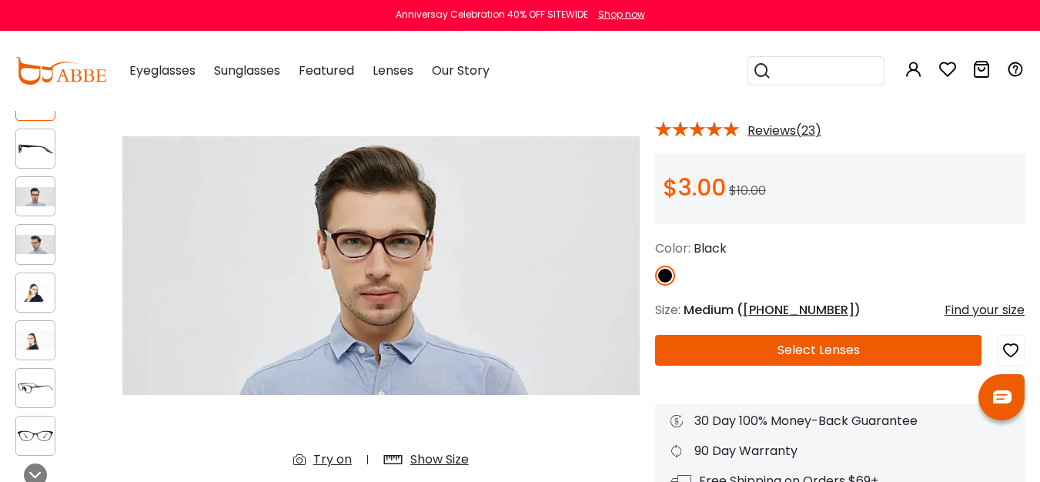
click at [37, 147] on img at bounding box center [35, 148] width 38 height 19
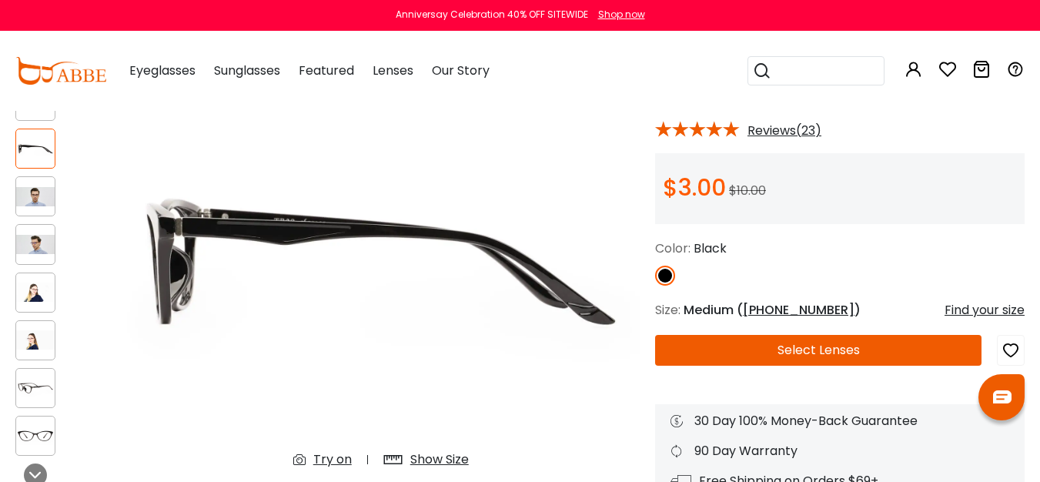
click at [33, 266] on div at bounding box center [61, 268] width 92 height 390
click at [57, 266] on div at bounding box center [61, 268] width 92 height 390
click at [30, 320] on div at bounding box center [35, 340] width 40 height 40
click at [42, 388] on img at bounding box center [35, 387] width 38 height 19
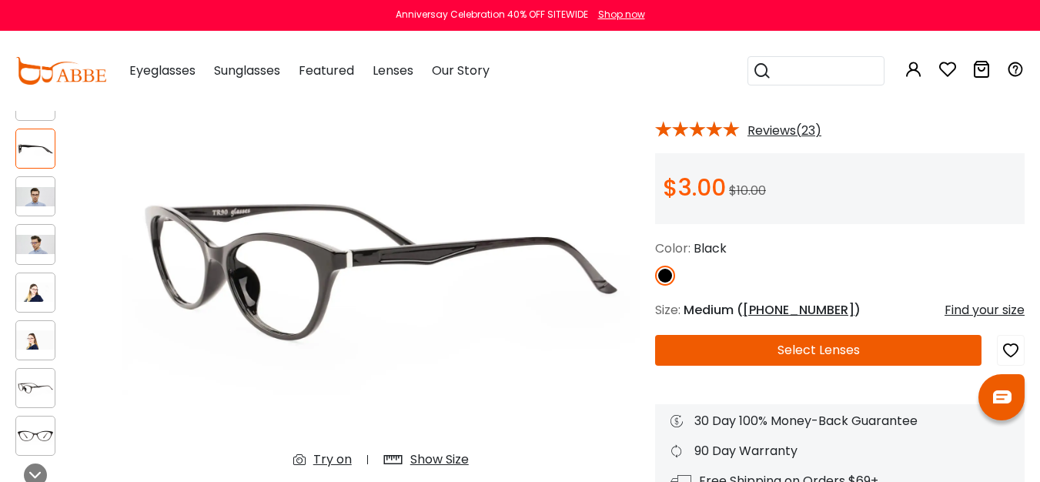
click at [38, 434] on img at bounding box center [35, 435] width 38 height 19
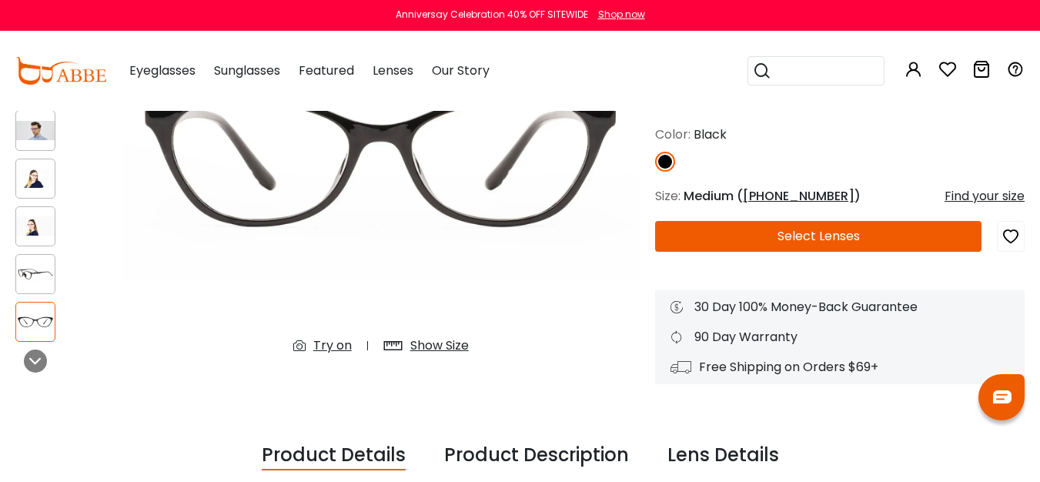
scroll to position [0, 0]
